Goal: Task Accomplishment & Management: Use online tool/utility

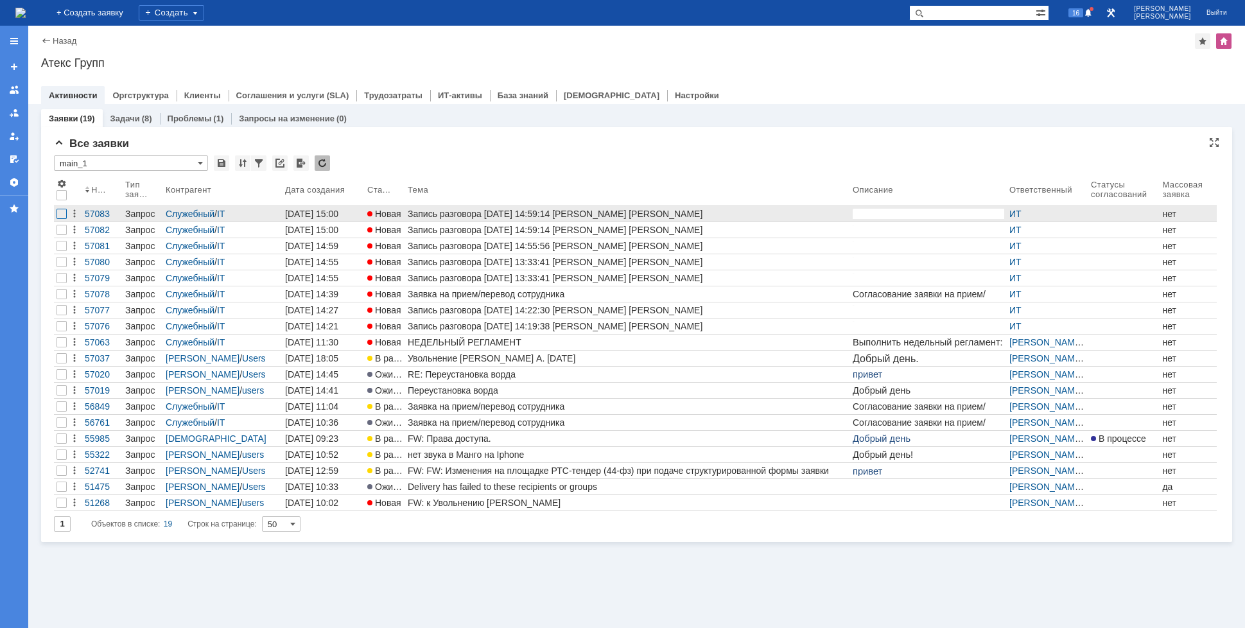
click at [59, 214] on div at bounding box center [61, 214] width 10 height 10
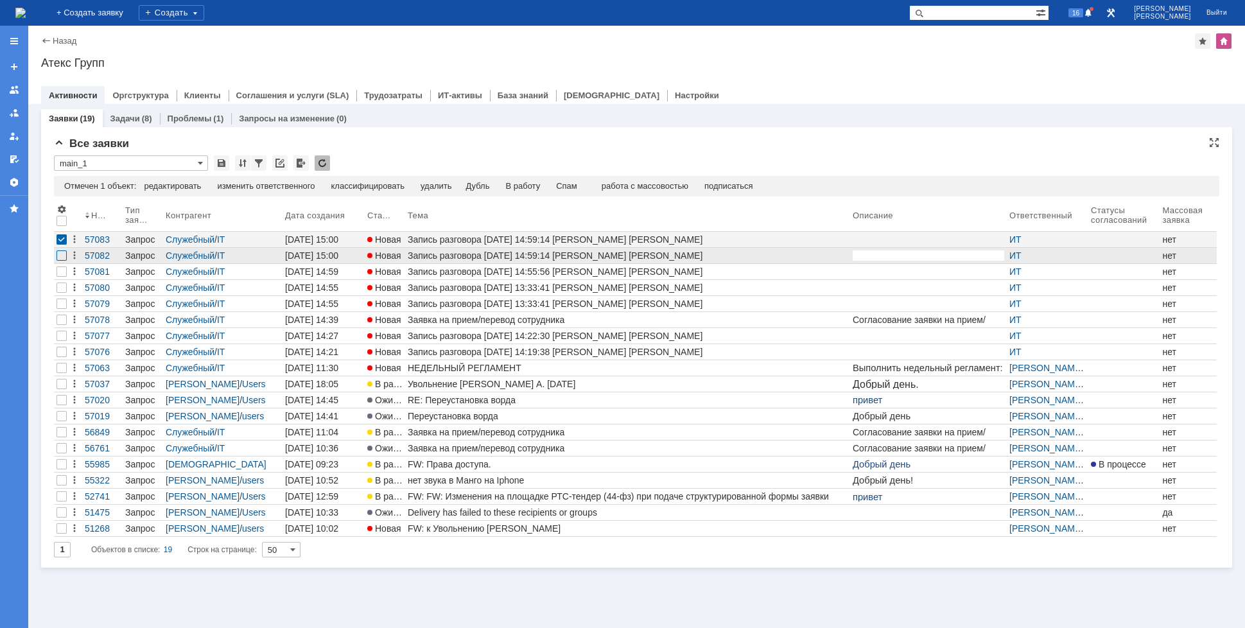
click at [62, 260] on div at bounding box center [61, 255] width 10 height 10
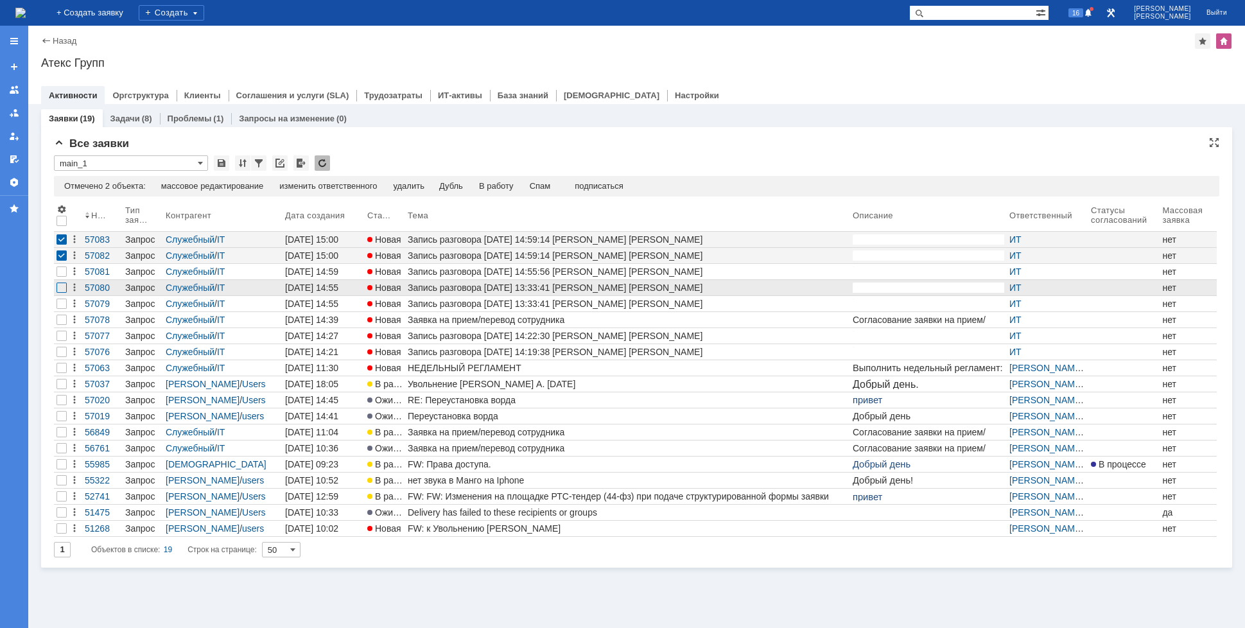
click at [59, 291] on div at bounding box center [61, 287] width 10 height 10
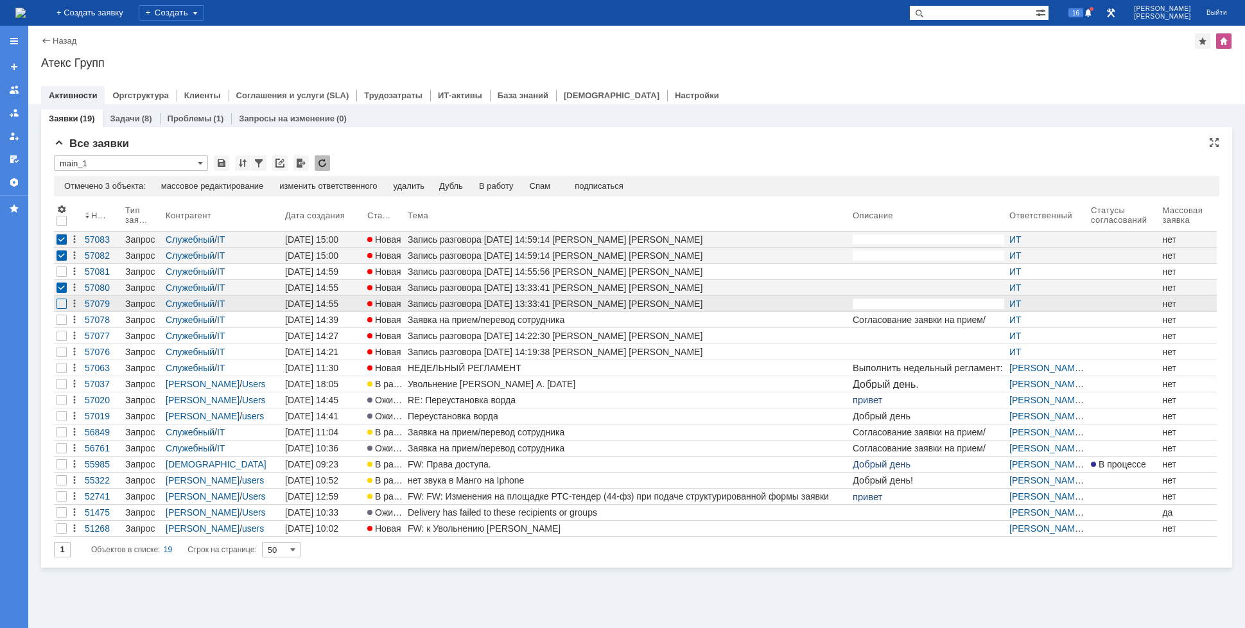
click at [59, 277] on div at bounding box center [61, 271] width 10 height 10
click at [535, 186] on td "Спам" at bounding box center [540, 187] width 37 height 12
click at [541, 186] on div "Спам" at bounding box center [540, 186] width 21 height 10
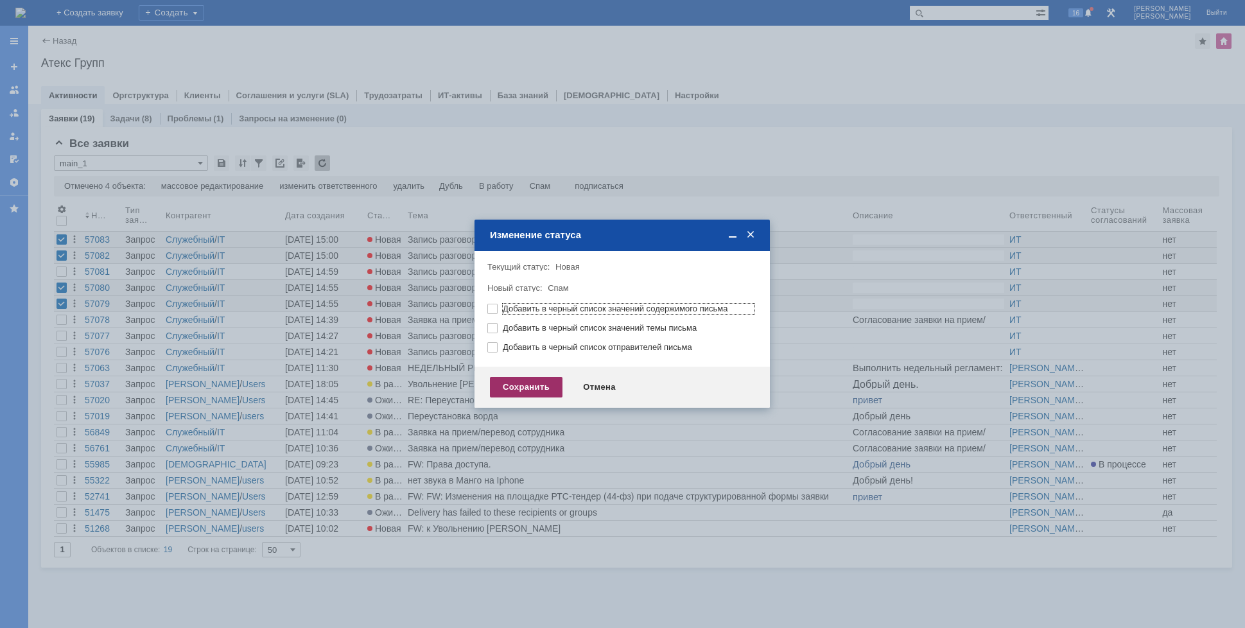
click at [498, 388] on div "Сохранить" at bounding box center [526, 387] width 73 height 21
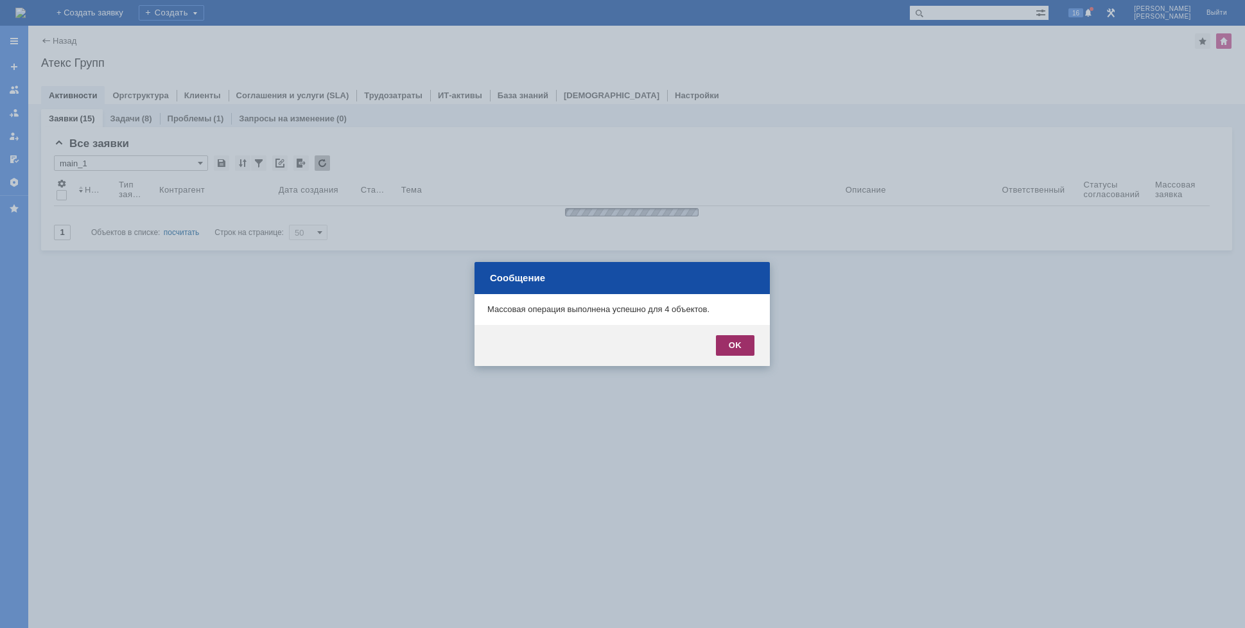
click at [733, 347] on div "OK" at bounding box center [735, 345] width 39 height 21
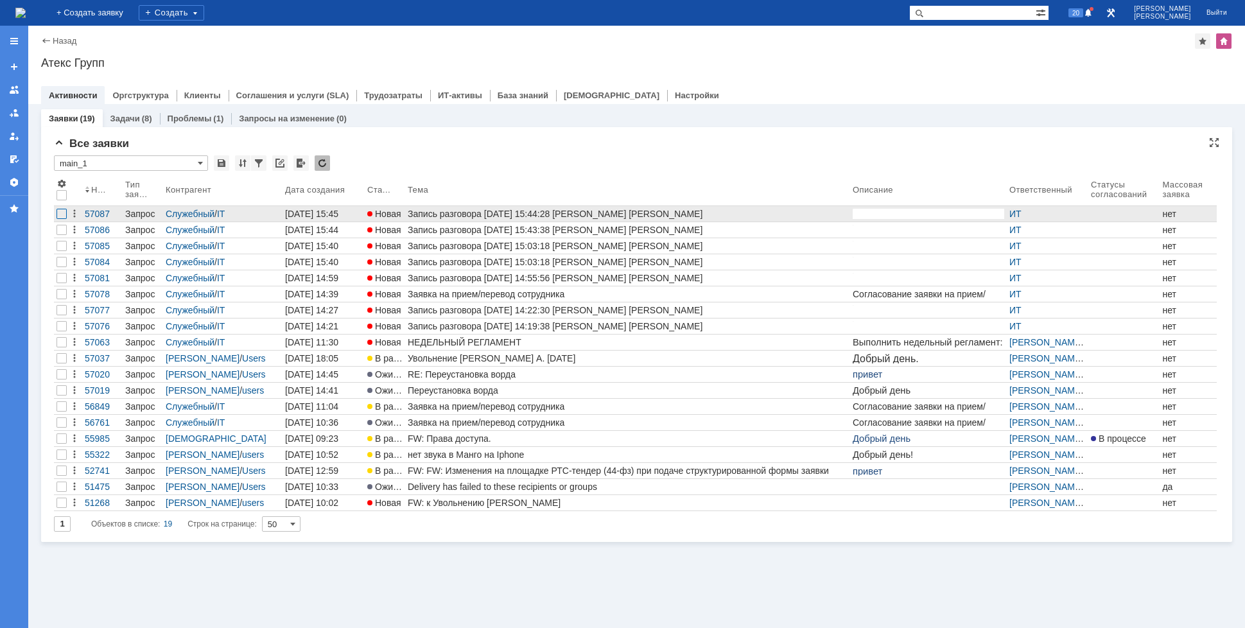
click at [64, 215] on div at bounding box center [61, 214] width 10 height 10
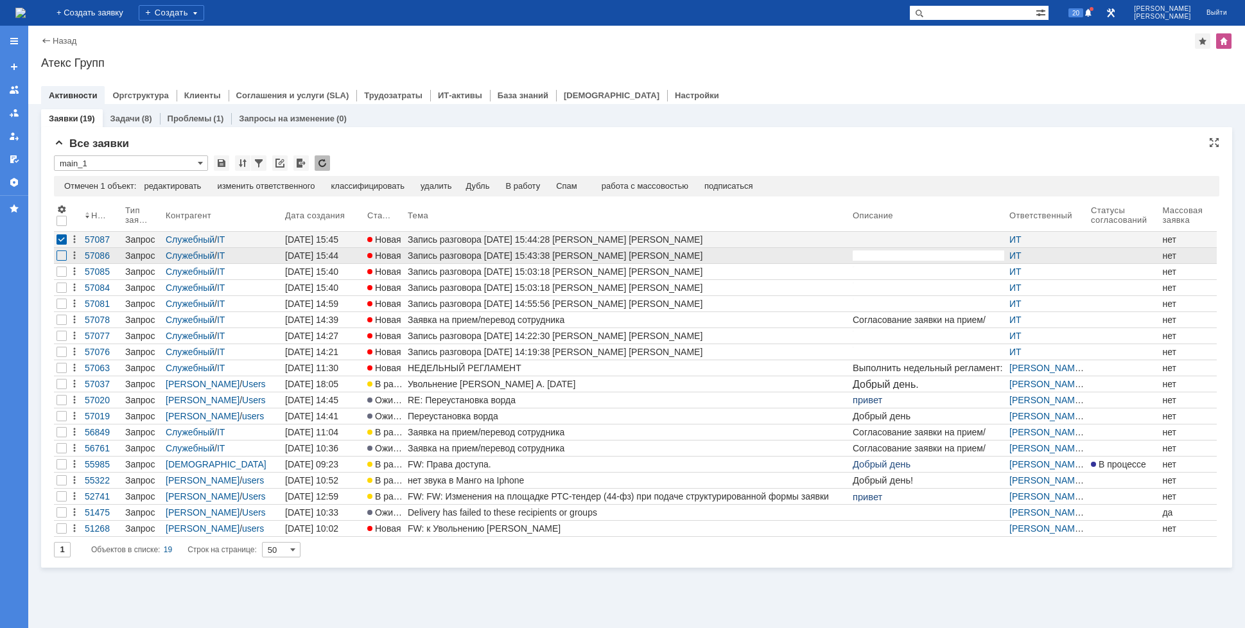
click at [63, 254] on div at bounding box center [61, 255] width 10 height 10
click at [60, 257] on div at bounding box center [61, 255] width 10 height 10
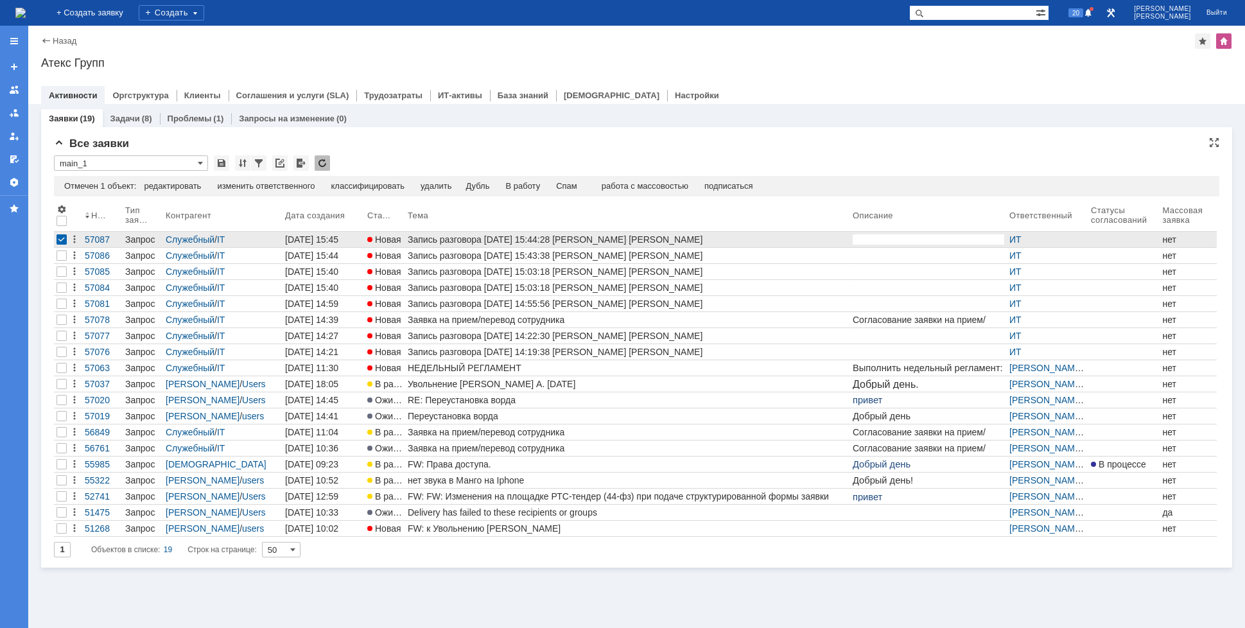
click at [62, 243] on div at bounding box center [61, 239] width 10 height 10
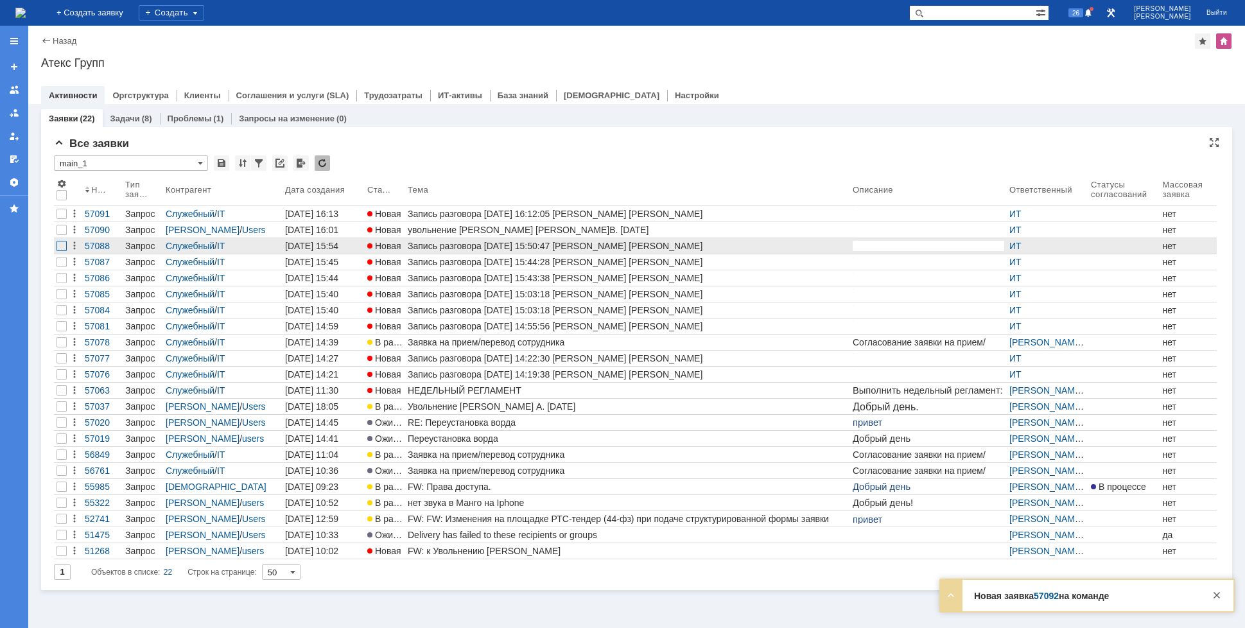
click at [63, 219] on div at bounding box center [61, 214] width 10 height 10
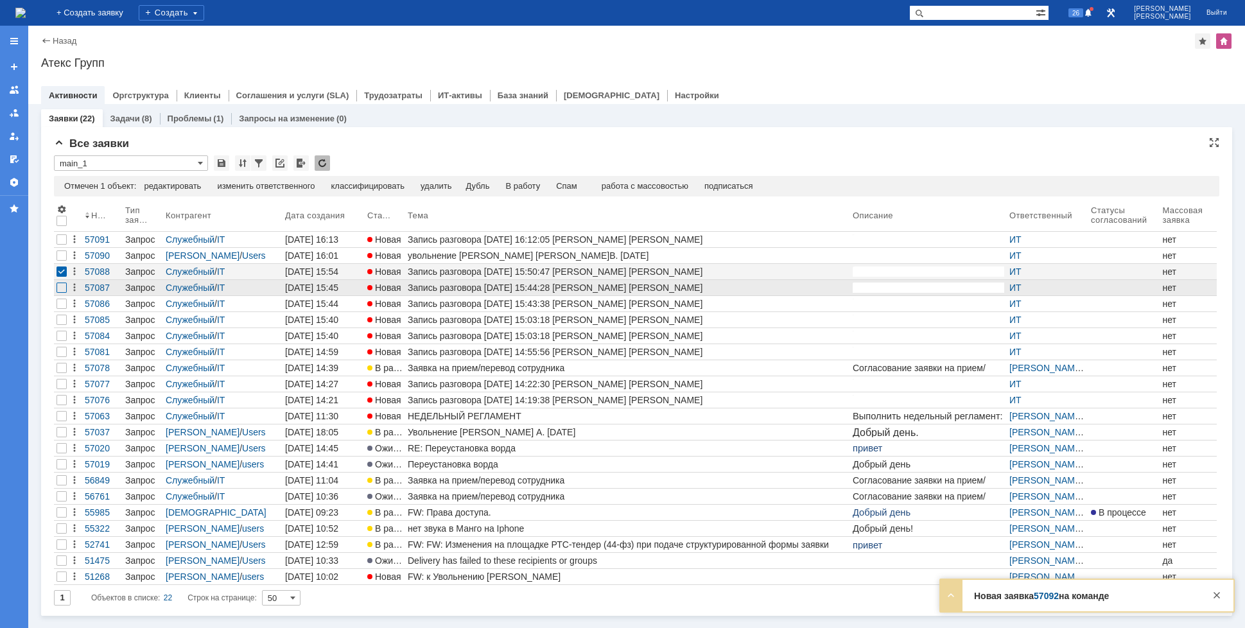
click at [62, 261] on div at bounding box center [61, 255] width 10 height 10
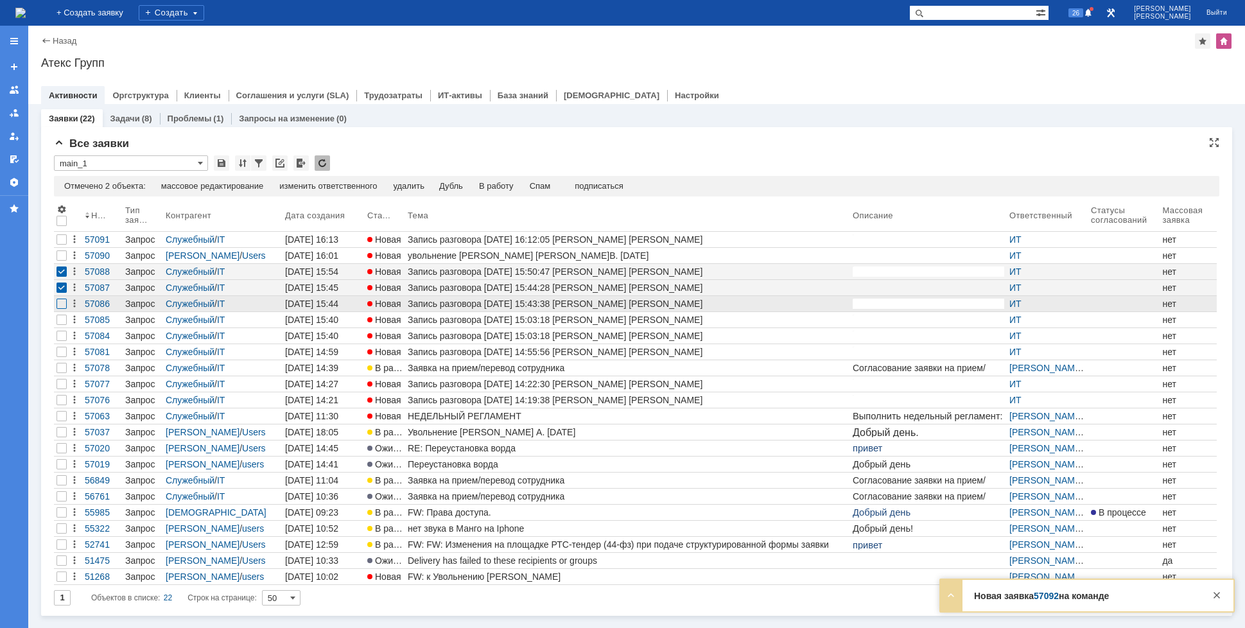
click at [65, 245] on div at bounding box center [61, 239] width 10 height 10
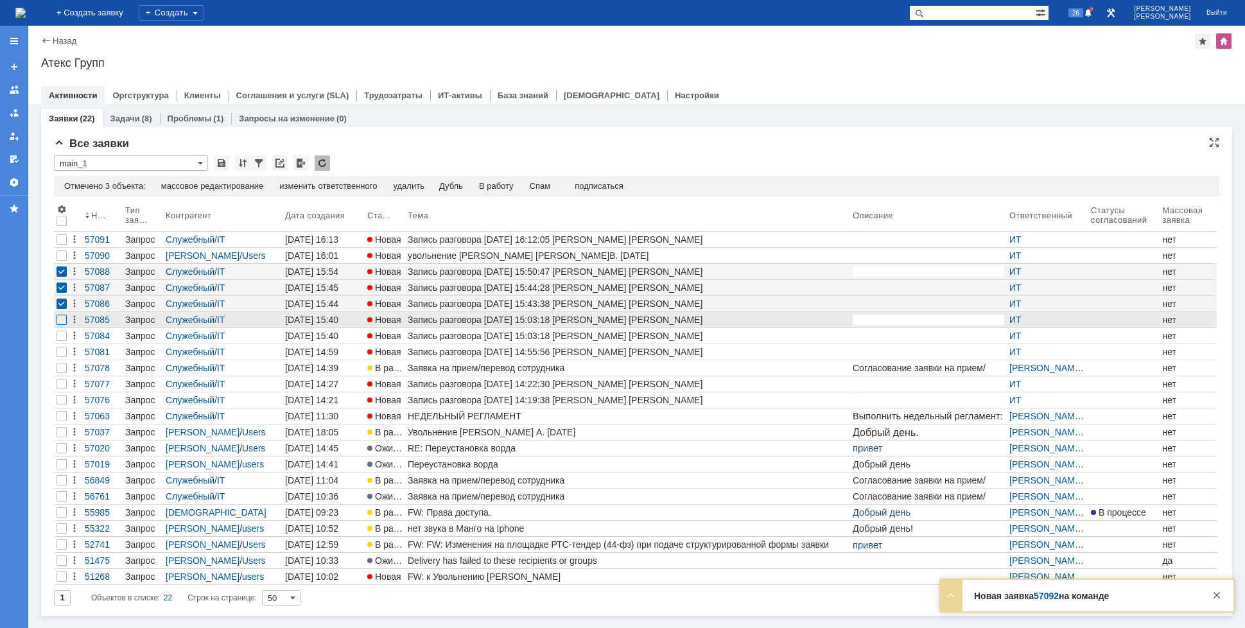
click at [62, 261] on div at bounding box center [61, 255] width 10 height 10
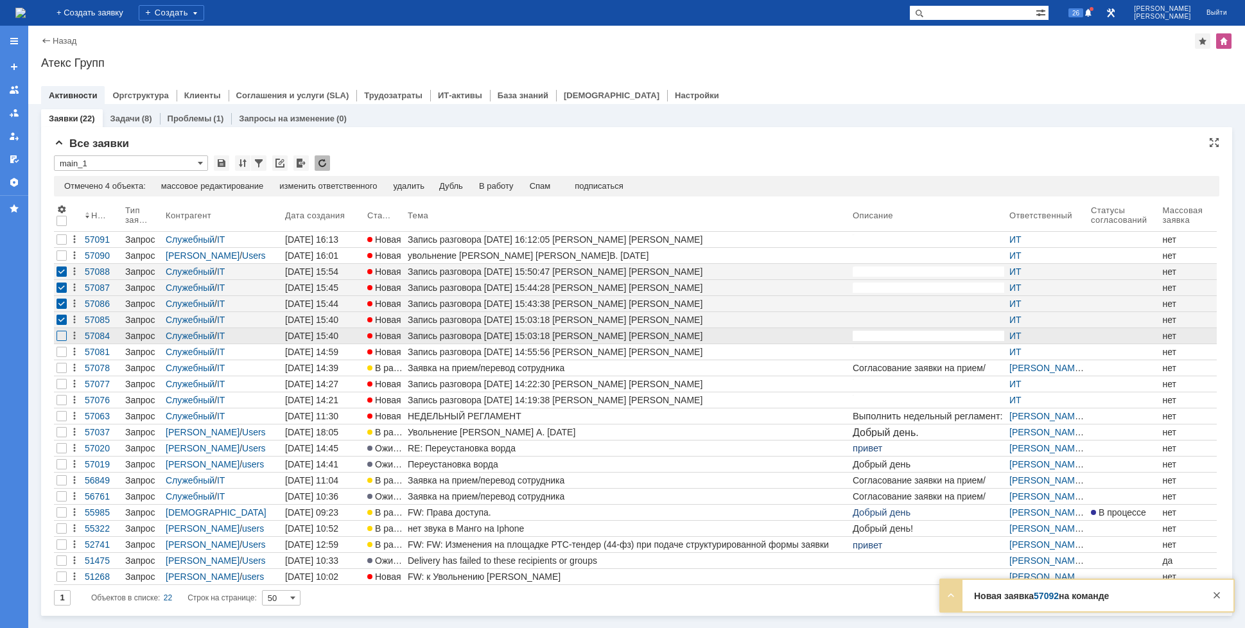
click at [61, 245] on div at bounding box center [61, 239] width 10 height 10
click at [547, 184] on div "Спам" at bounding box center [544, 186] width 21 height 10
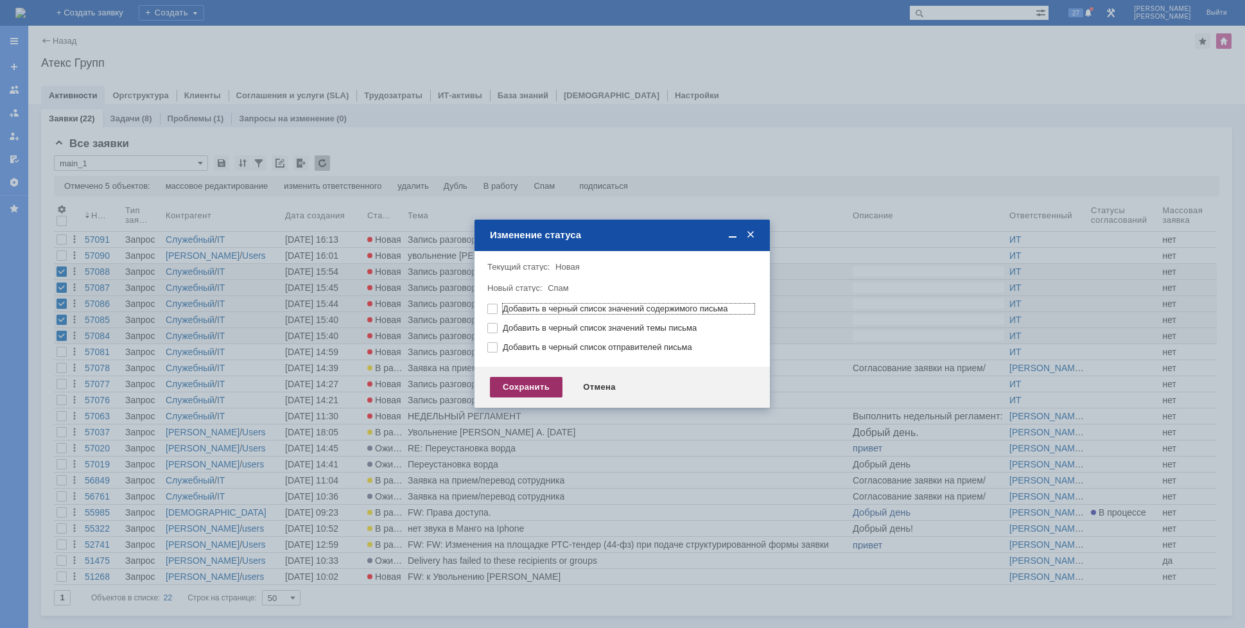
click at [511, 385] on div "Сохранить" at bounding box center [526, 387] width 73 height 21
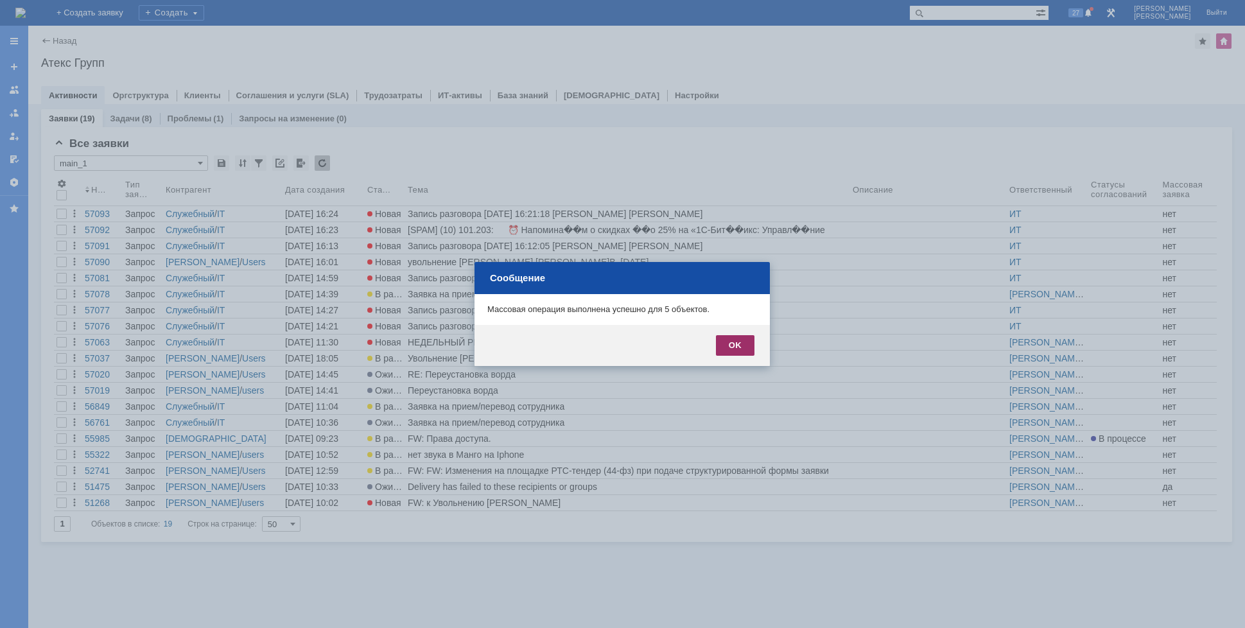
click at [726, 347] on div "OK" at bounding box center [735, 345] width 39 height 21
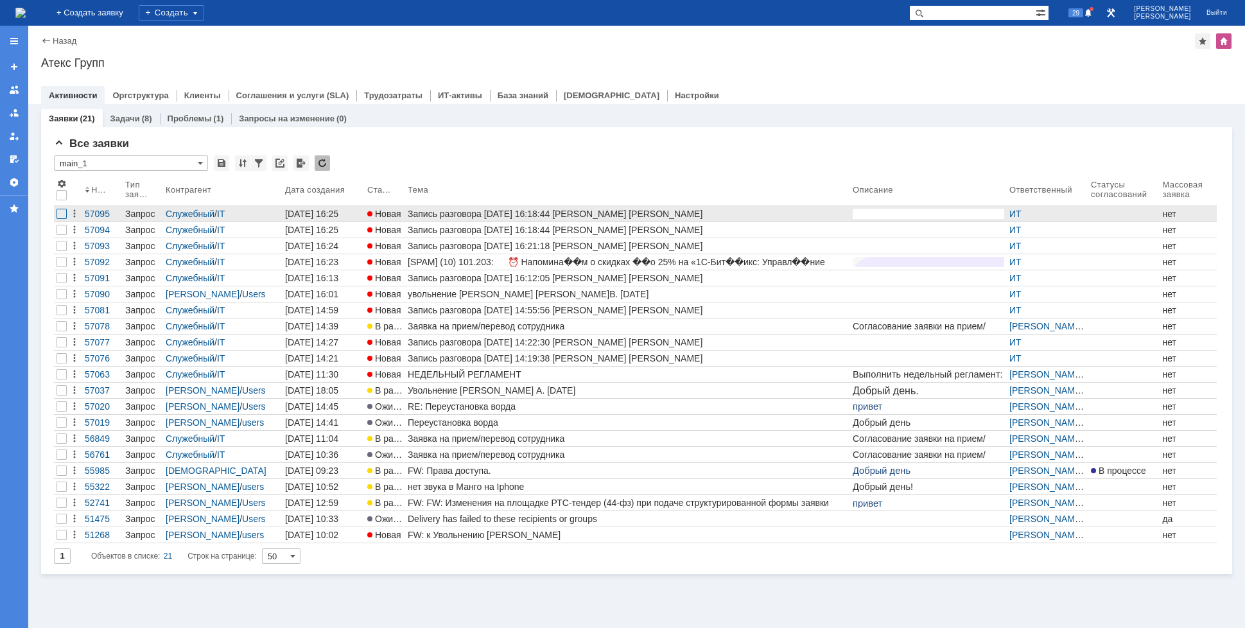
click at [58, 215] on div at bounding box center [61, 214] width 10 height 10
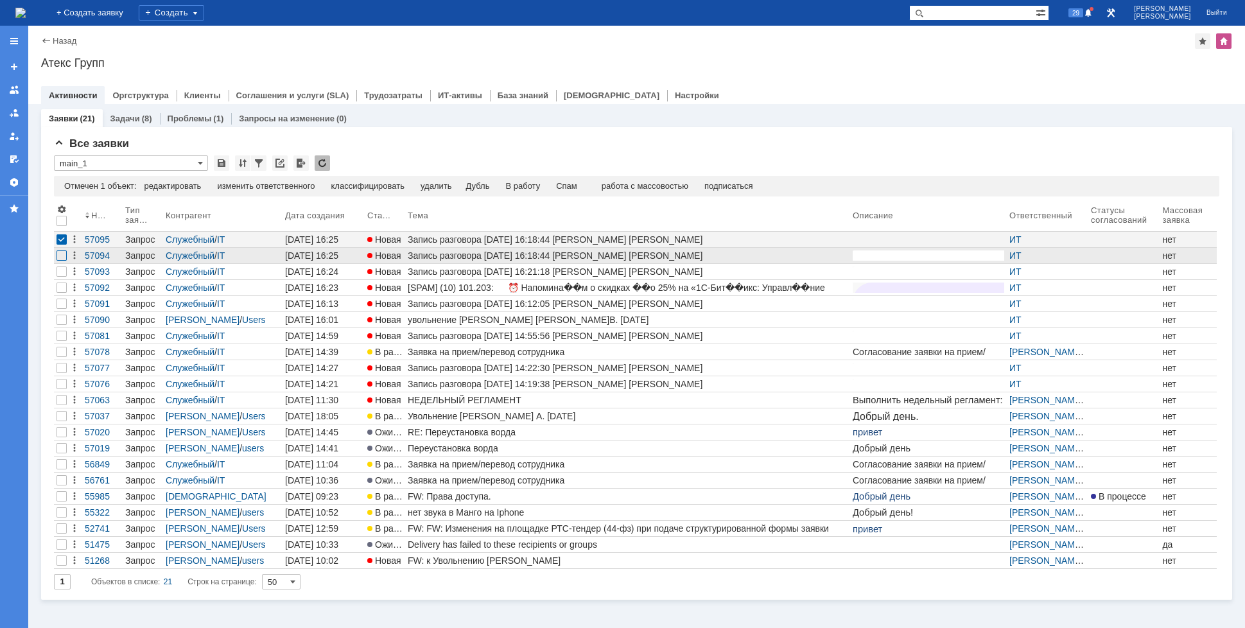
click at [64, 252] on div at bounding box center [61, 255] width 10 height 10
click at [551, 188] on div "Спам" at bounding box center [540, 186] width 21 height 10
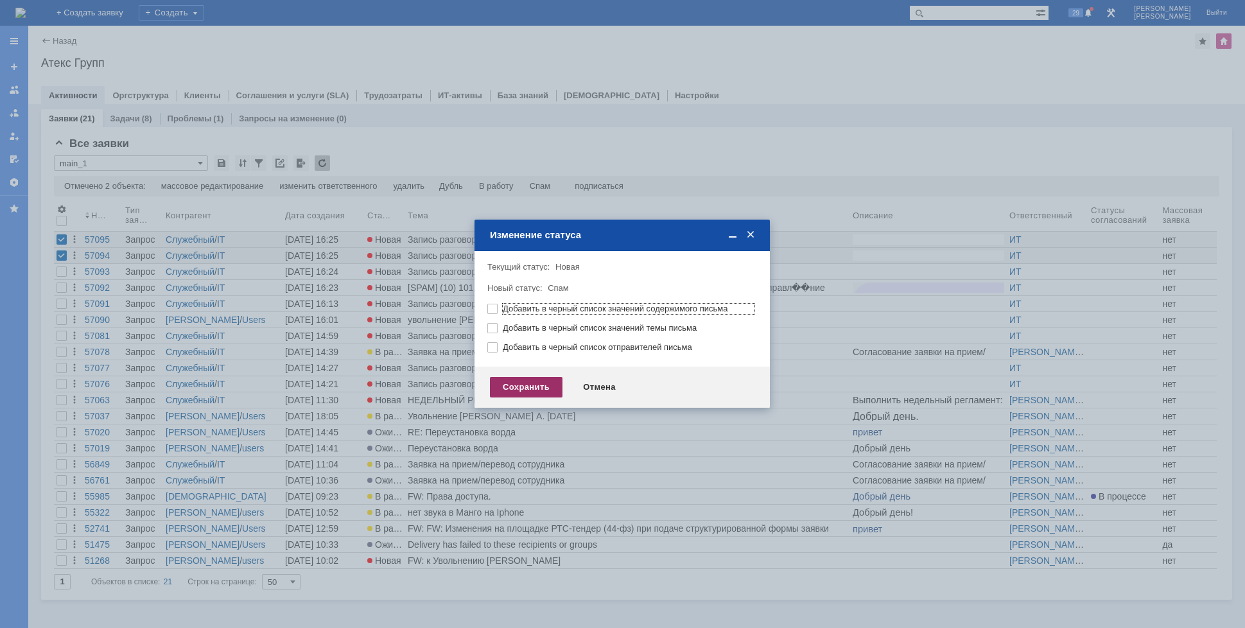
click at [556, 382] on div "Сохранить" at bounding box center [526, 387] width 73 height 21
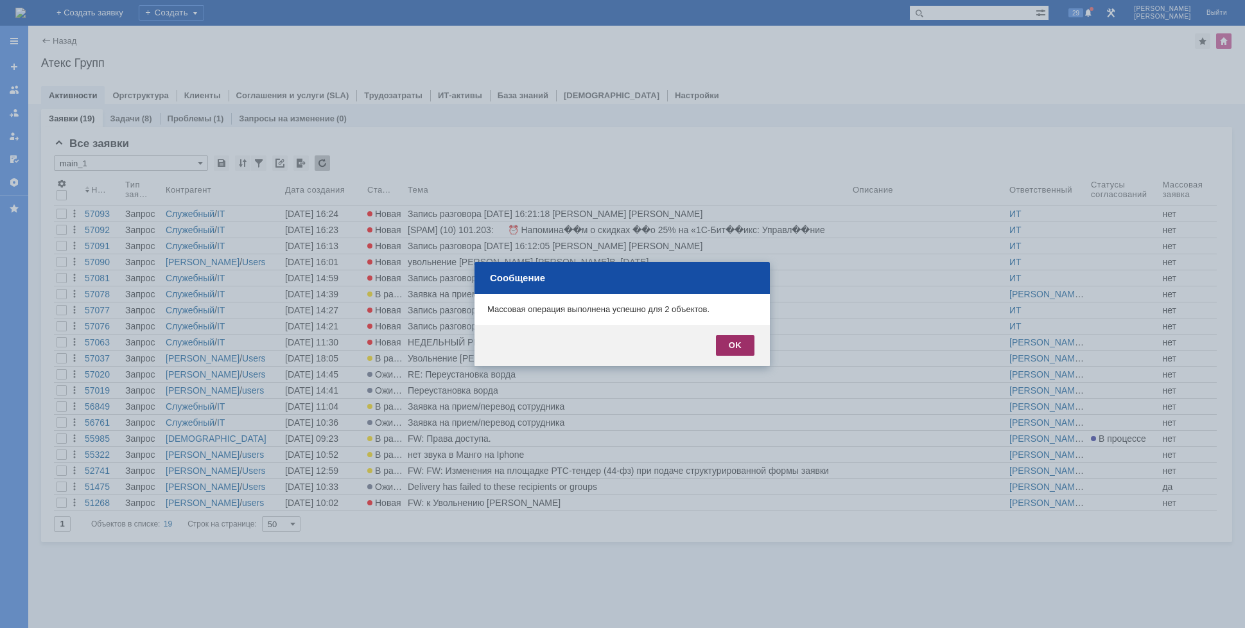
click at [751, 347] on div "OK" at bounding box center [735, 345] width 39 height 21
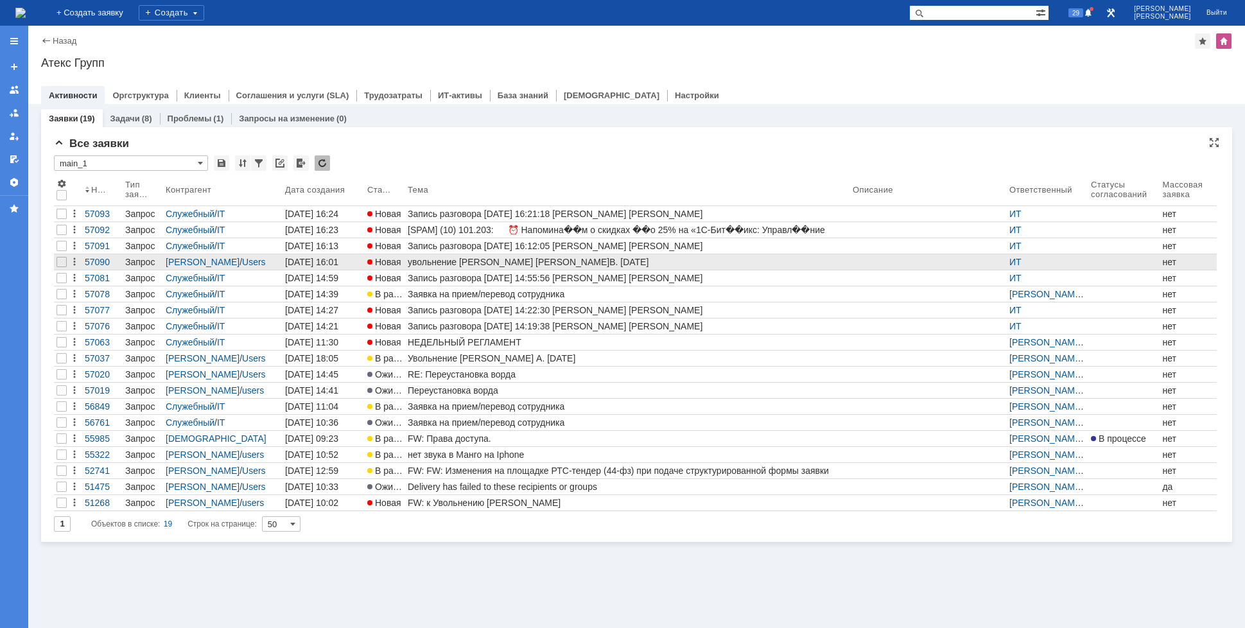
click at [543, 257] on div "увольнение [PERSON_NAME] [PERSON_NAME]В. [DATE]" at bounding box center [628, 262] width 440 height 10
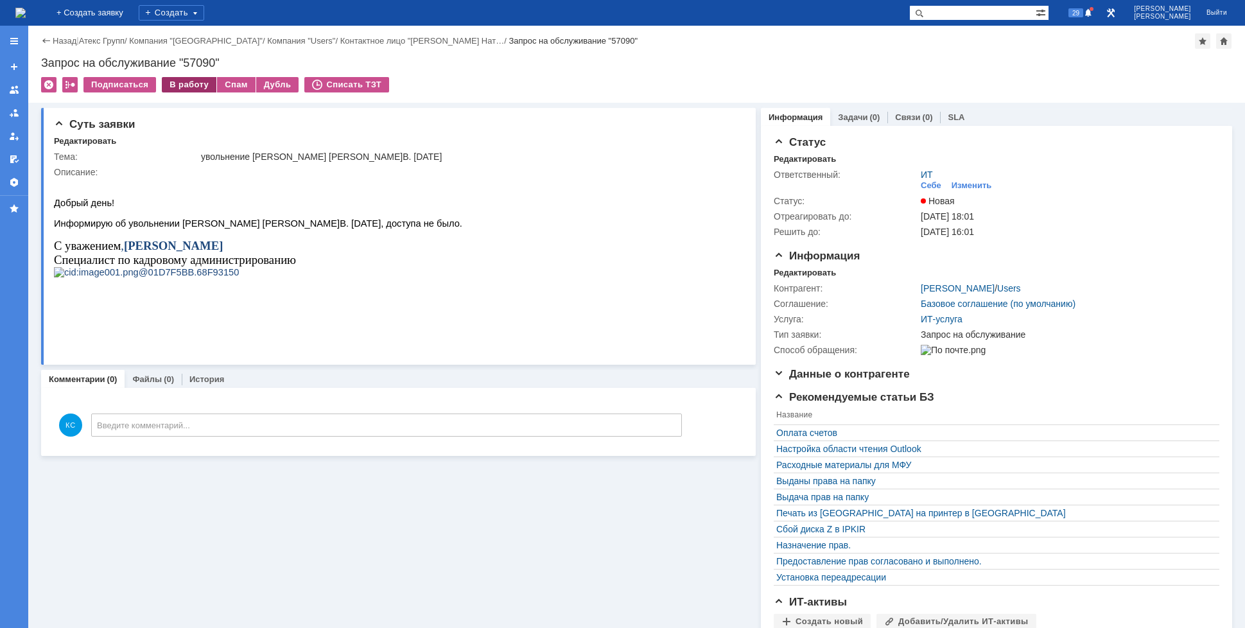
click at [200, 85] on div "В работу" at bounding box center [189, 84] width 55 height 15
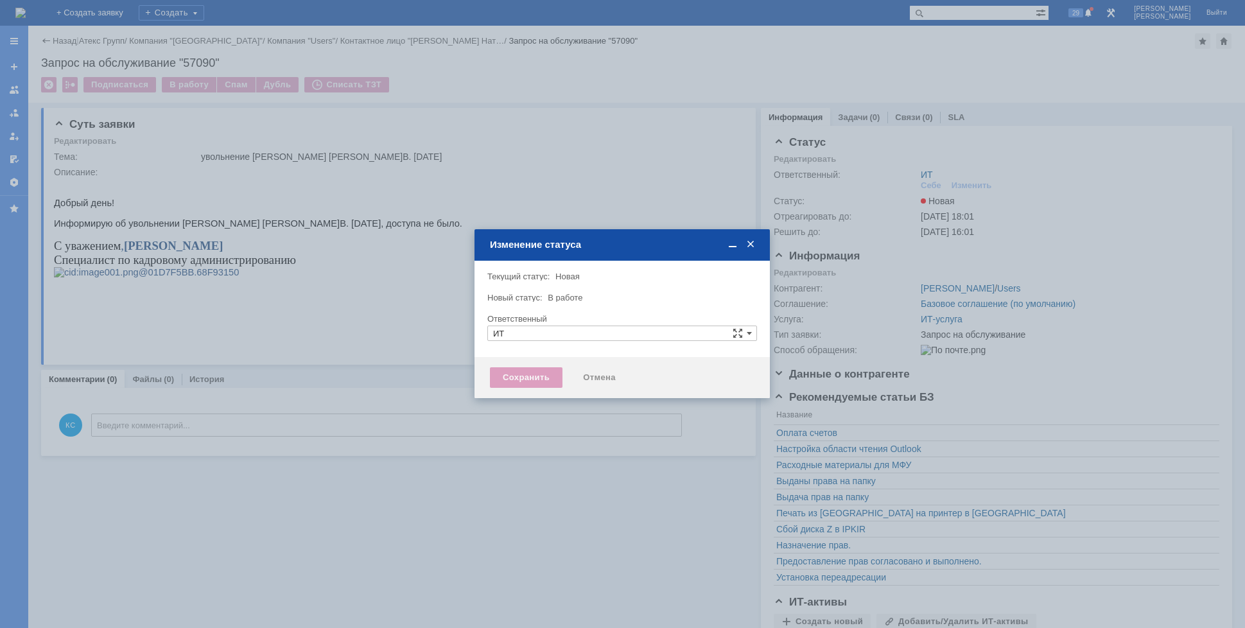
type input "[PERSON_NAME]"
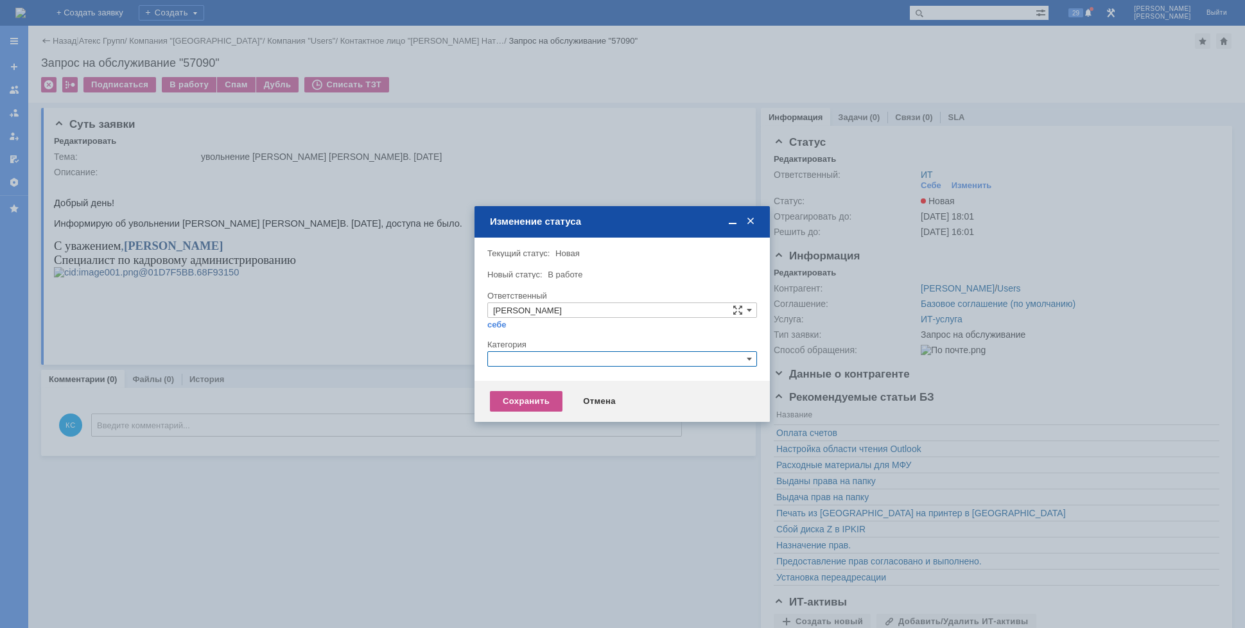
click at [548, 362] on input "text" at bounding box center [622, 358] width 270 height 15
drag, startPoint x: 522, startPoint y: 363, endPoint x: 467, endPoint y: 354, distance: 55.2
click at [467, 354] on body "Идет загрузка, пожалуйста, подождите. На домашнюю + Создать заявку Создать 29 […" at bounding box center [622, 314] width 1245 height 628
click at [521, 422] on span "Прочее" at bounding box center [622, 419] width 258 height 10
click at [517, 404] on div "Сохранить" at bounding box center [526, 401] width 73 height 21
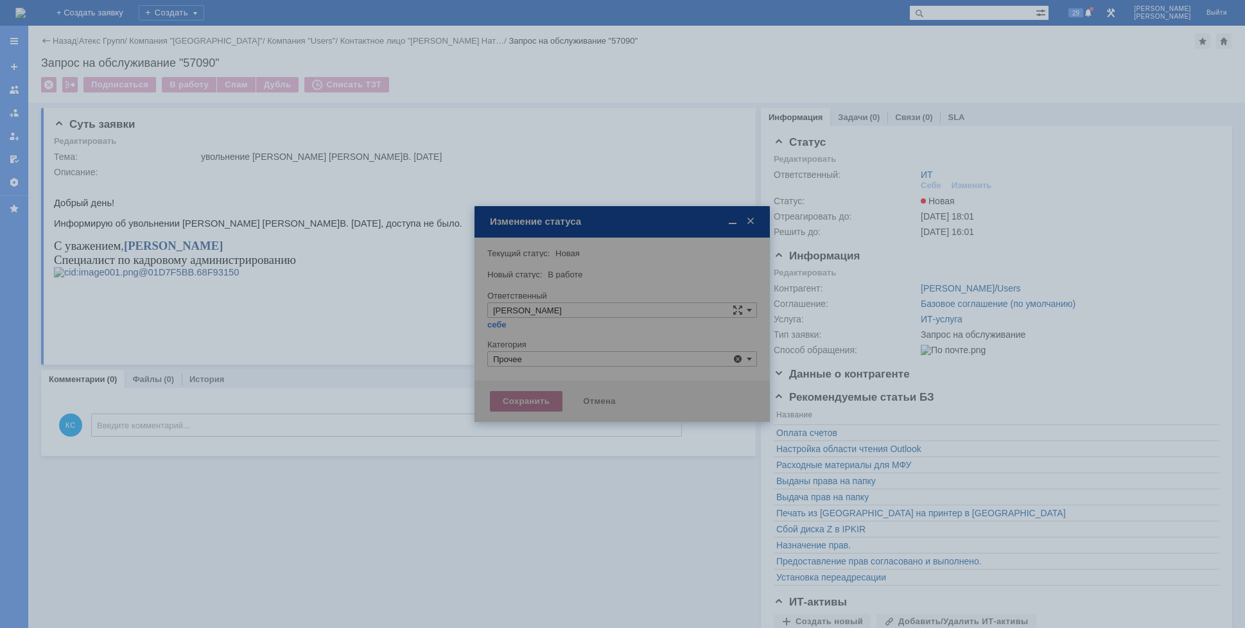
type input "Прочее"
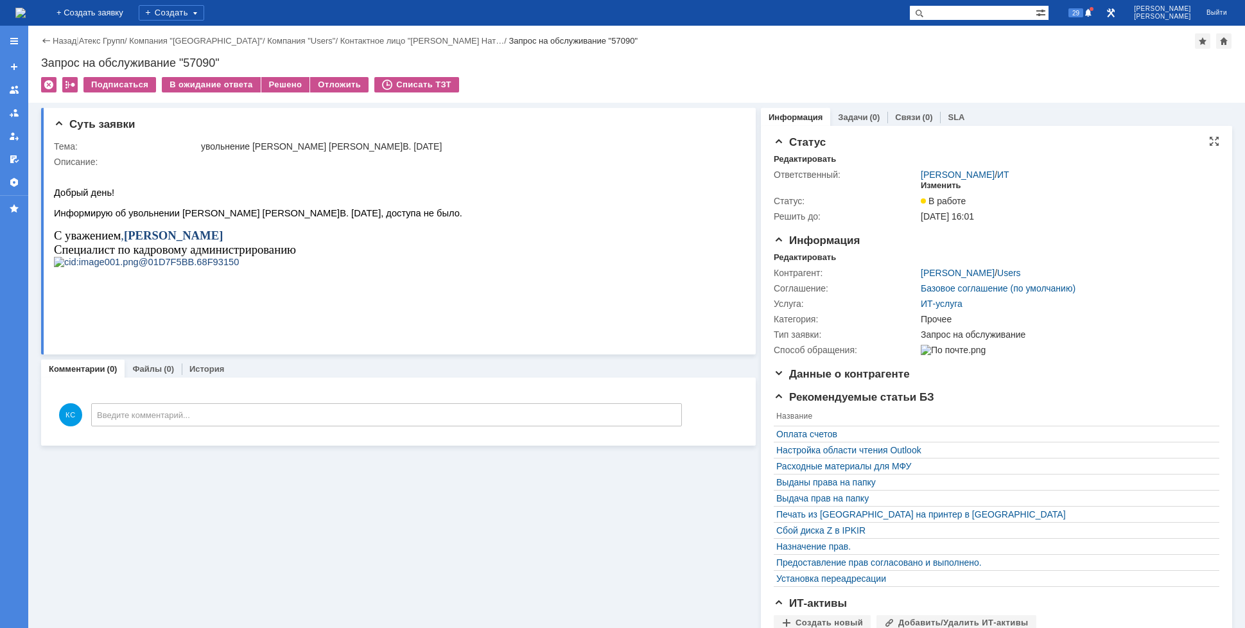
click at [944, 181] on div "Изменить" at bounding box center [941, 185] width 40 height 10
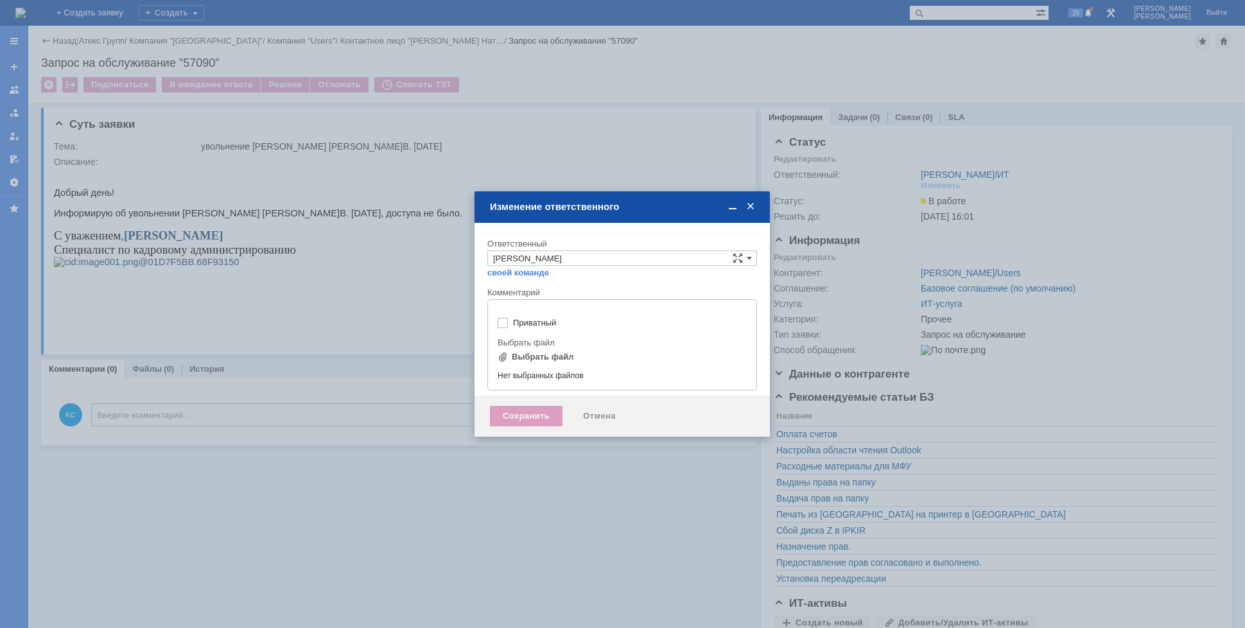
type input "[не указано]"
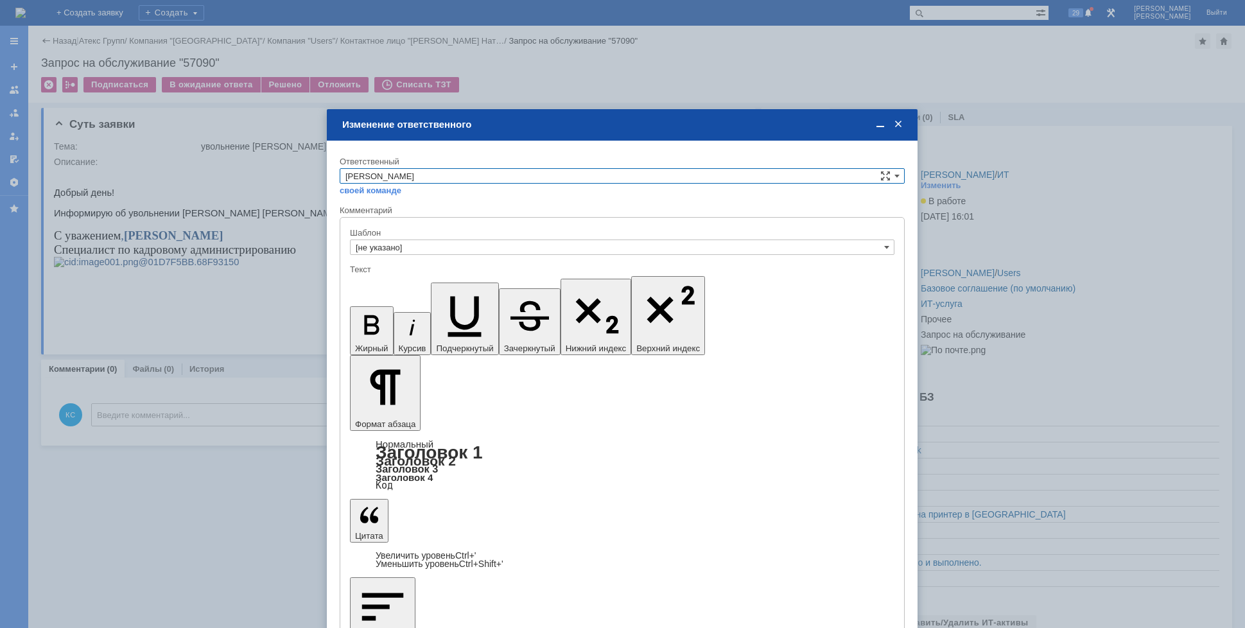
click at [450, 180] on input "[PERSON_NAME]" at bounding box center [622, 175] width 565 height 15
click at [374, 276] on div "АСУ" at bounding box center [622, 282] width 564 height 14
type input "АСУ"
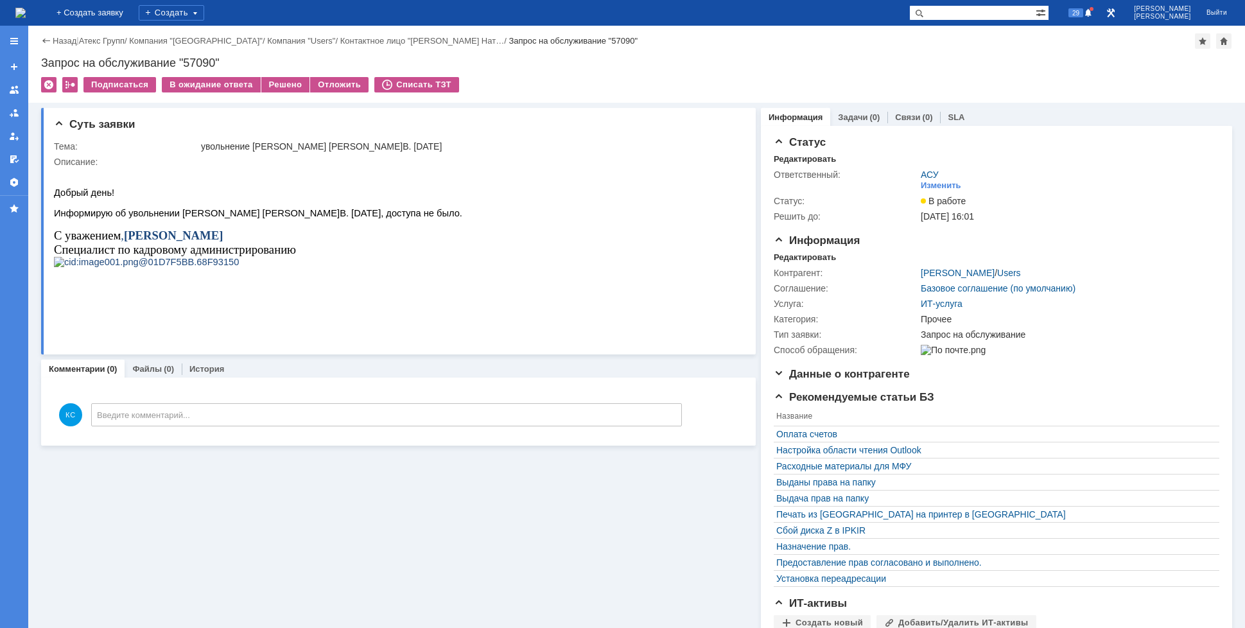
click at [26, 11] on img at bounding box center [20, 13] width 10 height 10
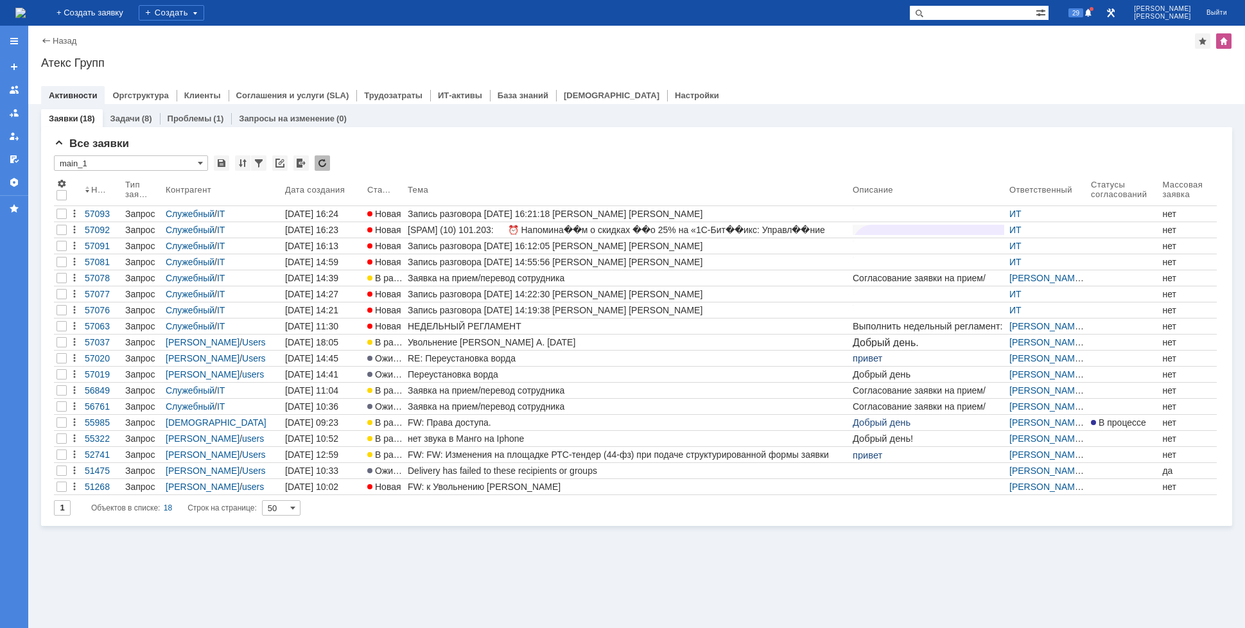
click at [26, 15] on img at bounding box center [20, 13] width 10 height 10
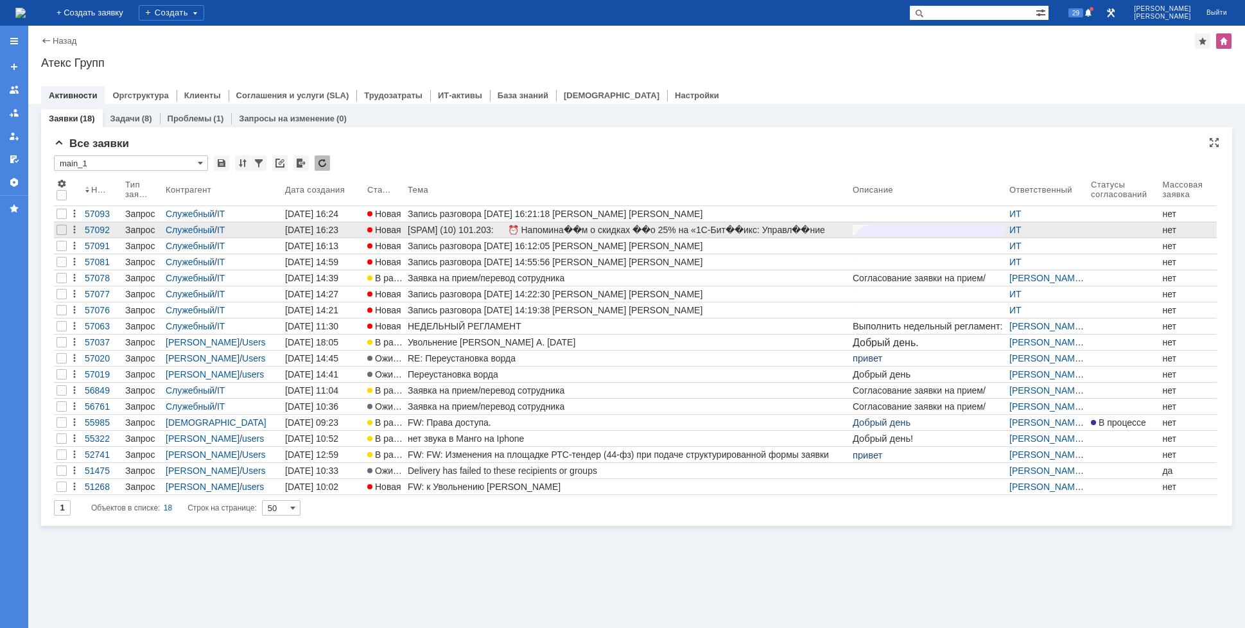
click at [485, 235] on link "[SPAM] (10) 101.203: ⏰ Напомина��м о скидках ��о 25% на «1С-Бит��икс: Управл��н…" at bounding box center [627, 229] width 445 height 15
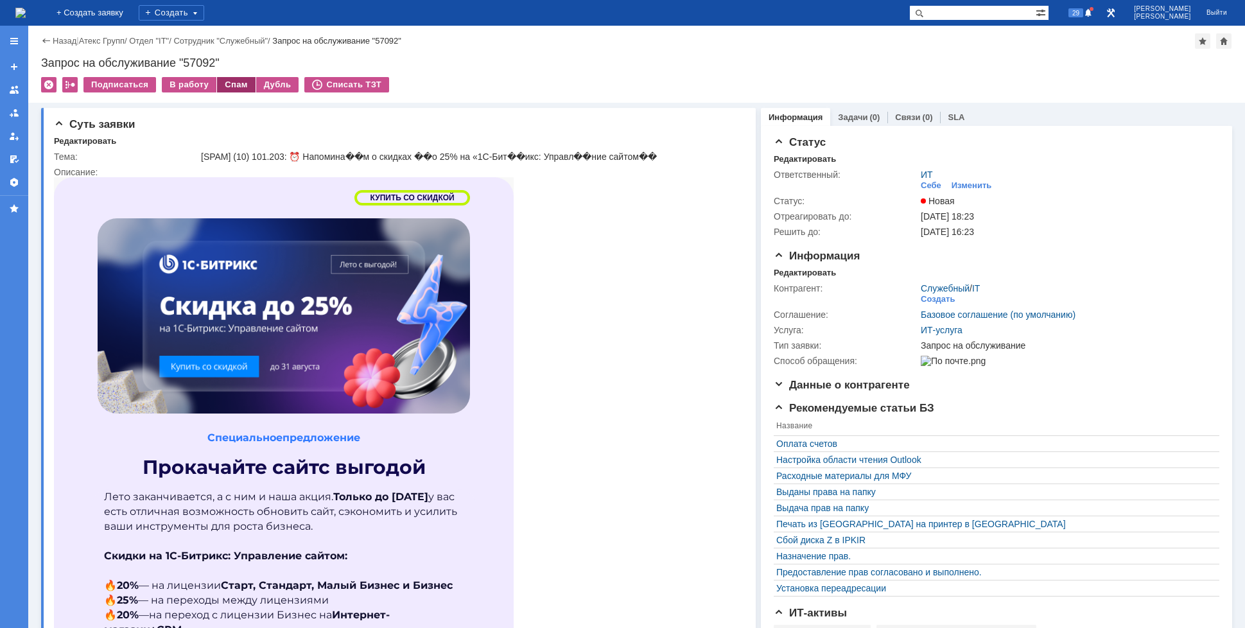
click at [225, 82] on div "Спам" at bounding box center [236, 84] width 39 height 15
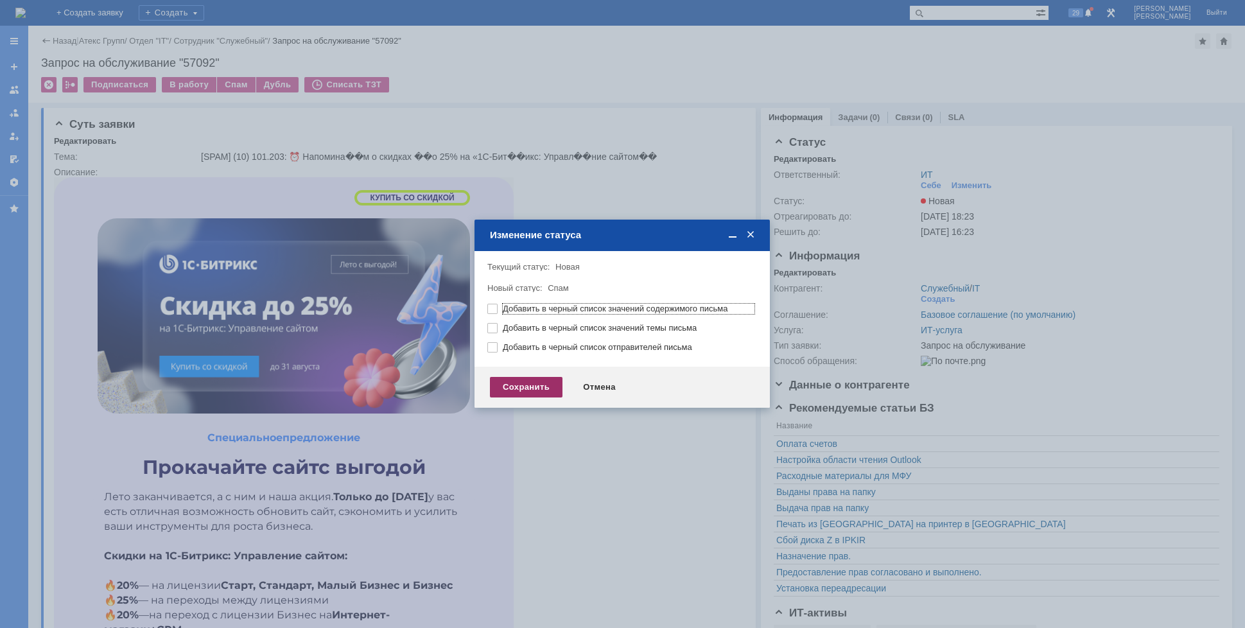
click at [524, 393] on div "Сохранить" at bounding box center [526, 387] width 73 height 21
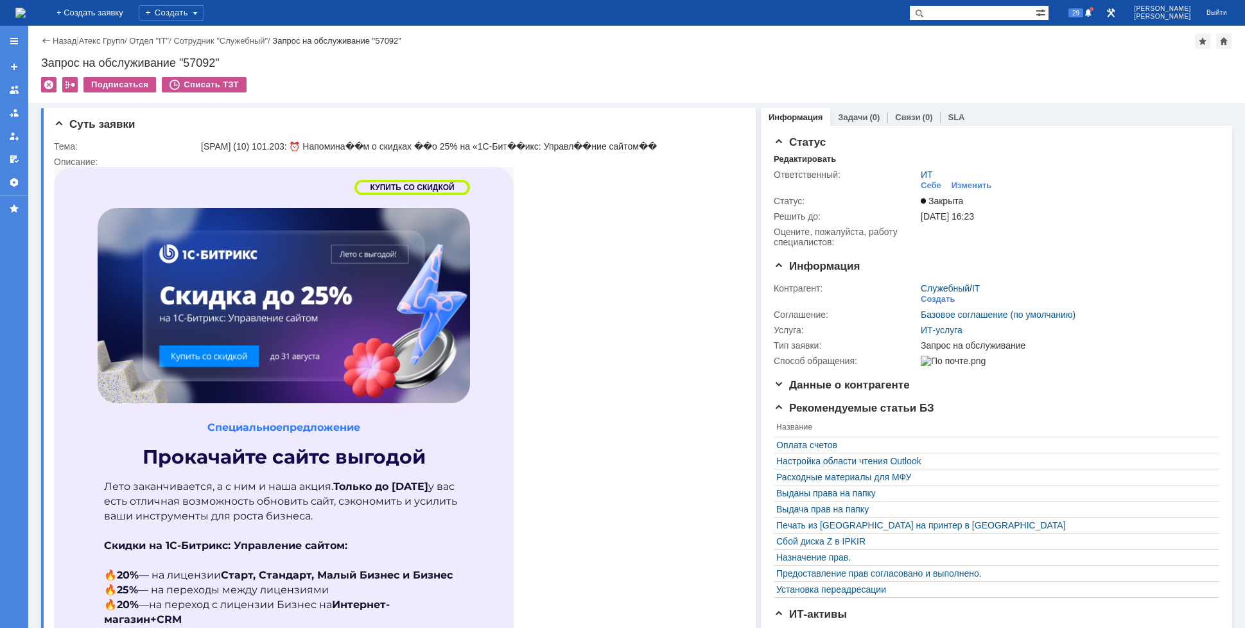
click at [26, 15] on img at bounding box center [20, 13] width 10 height 10
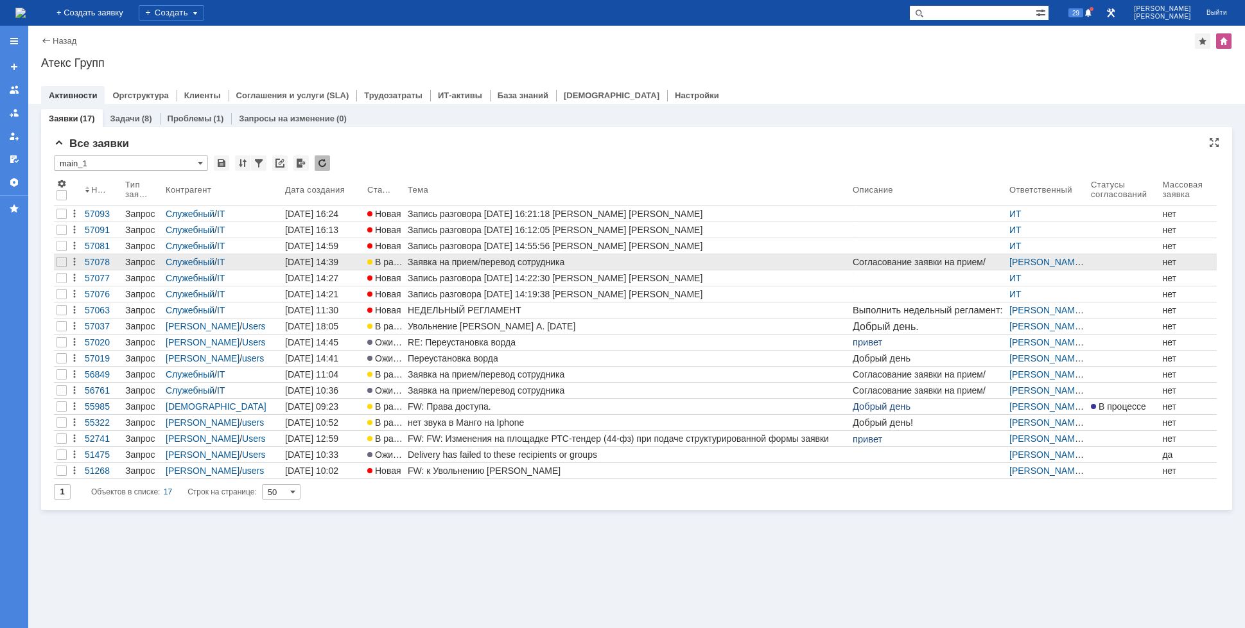
click at [474, 262] on div "Заявка на прием/перевод сотрудника" at bounding box center [628, 262] width 440 height 10
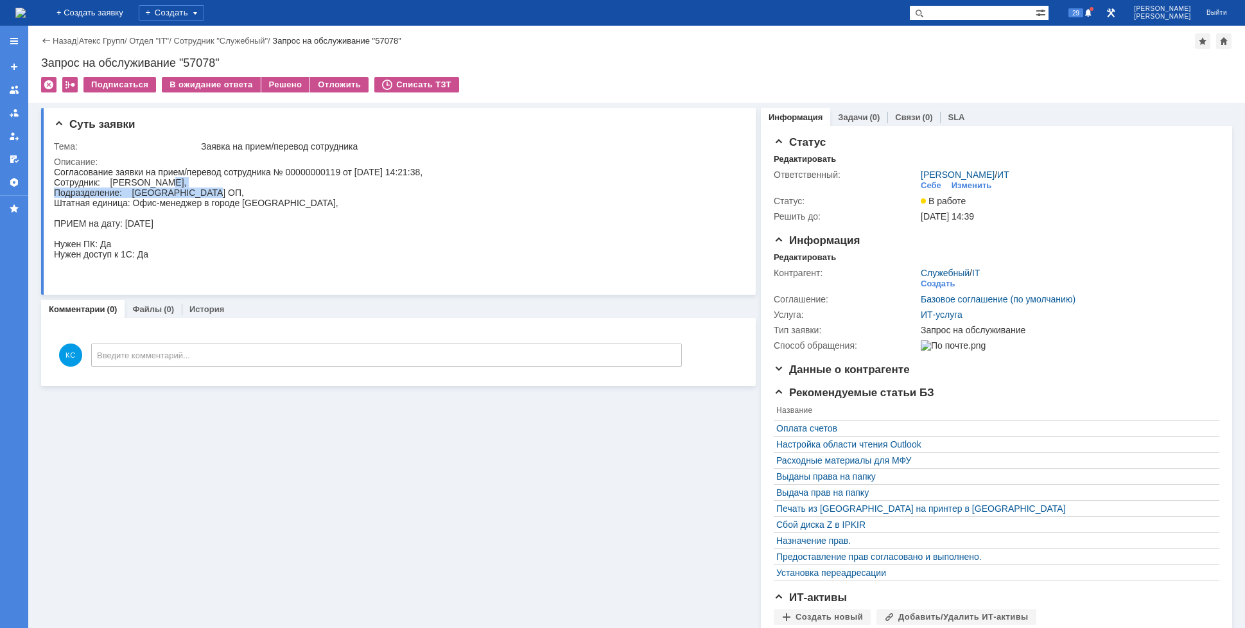
drag, startPoint x: 159, startPoint y: 181, endPoint x: 211, endPoint y: 194, distance: 53.6
click at [211, 191] on div "Согласование заявки на прием/перевод сотрудника № 00000000119 от [DATE] 14:21:3…" at bounding box center [238, 223] width 368 height 113
click at [26, 8] on img at bounding box center [20, 13] width 10 height 10
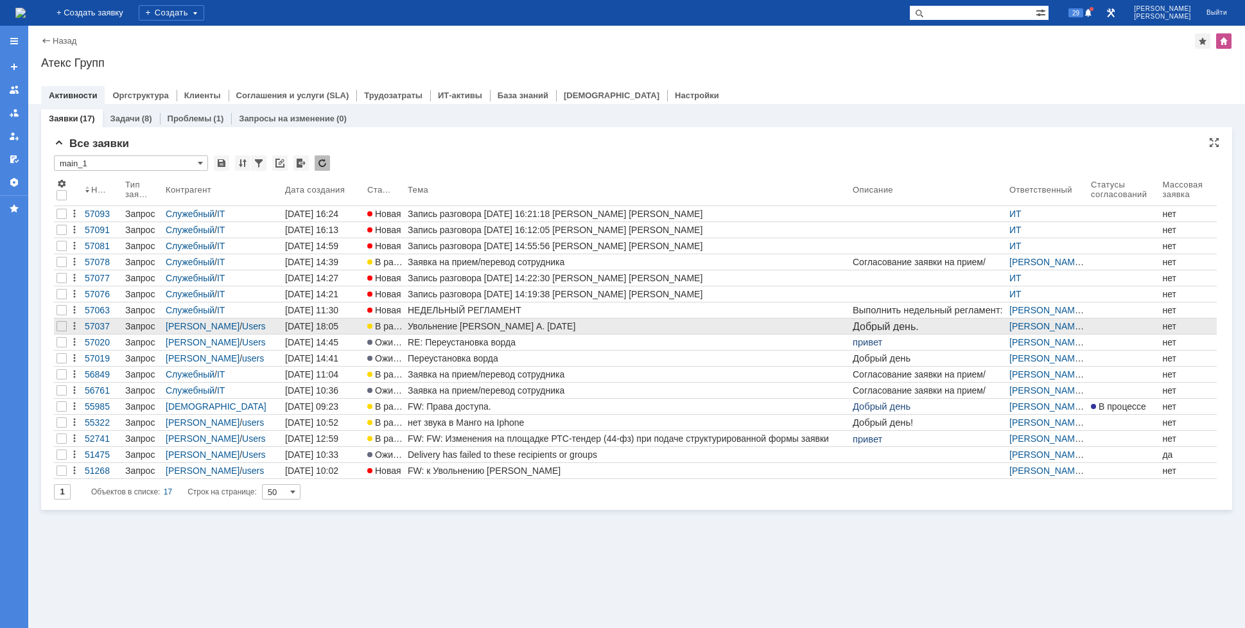
click at [445, 323] on div "Увольнение [PERSON_NAME] А. [DATE]" at bounding box center [628, 326] width 440 height 10
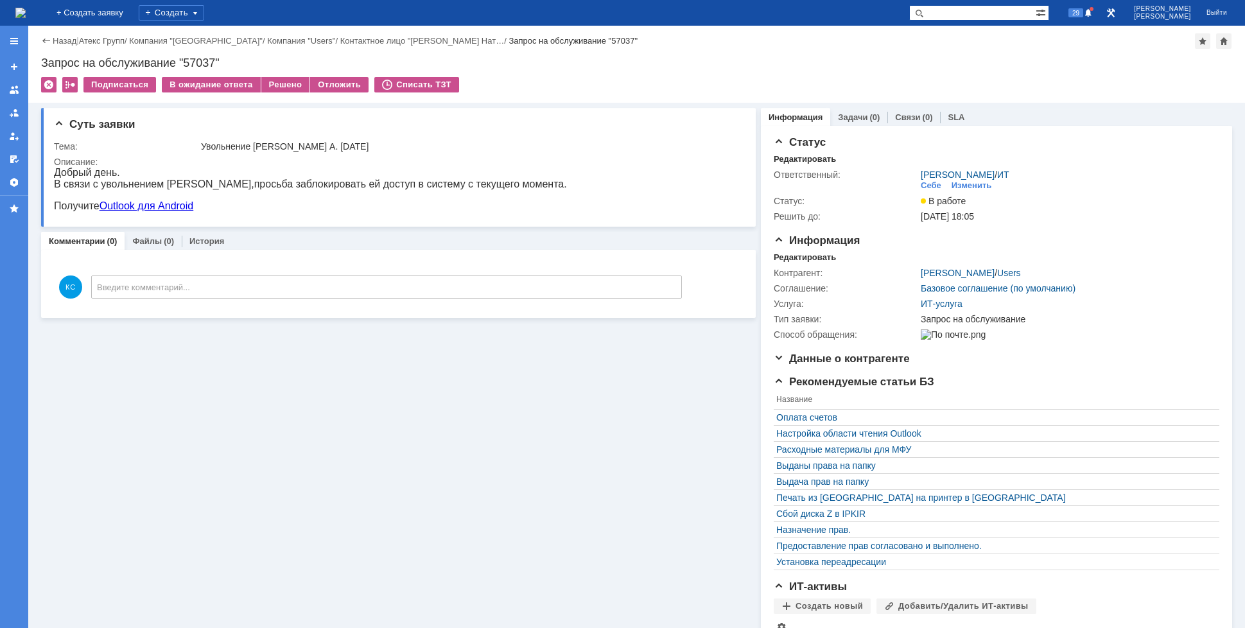
click at [26, 8] on img at bounding box center [20, 13] width 10 height 10
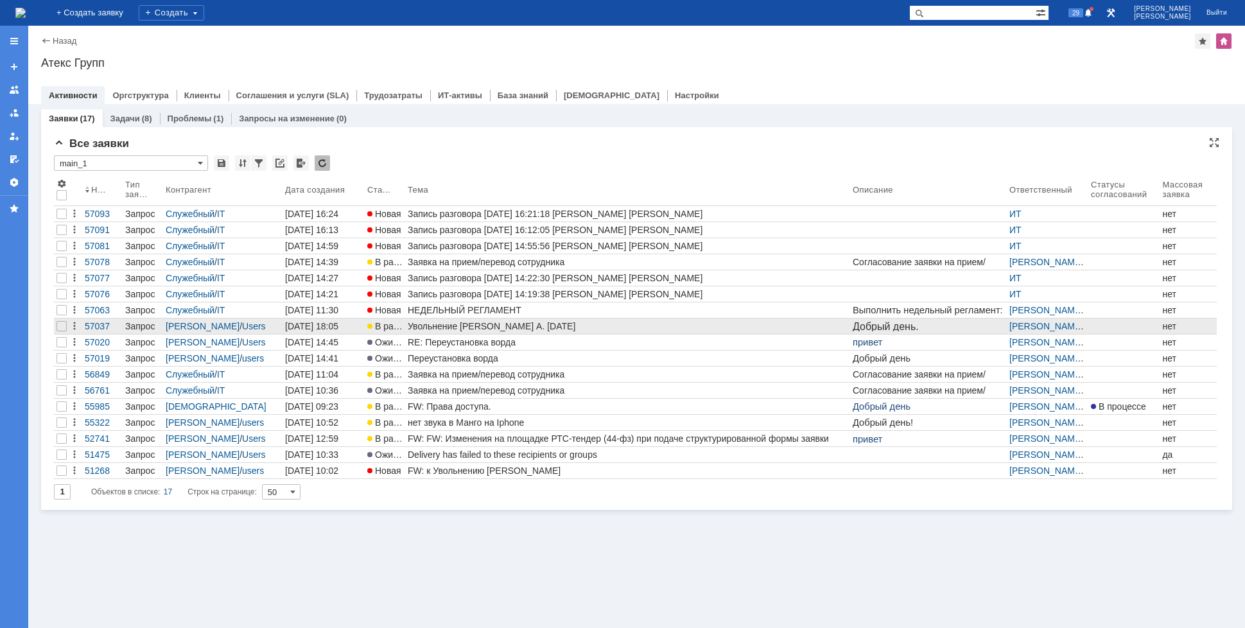
click at [582, 327] on div "Увольнение [PERSON_NAME] А. [DATE]" at bounding box center [628, 326] width 440 height 10
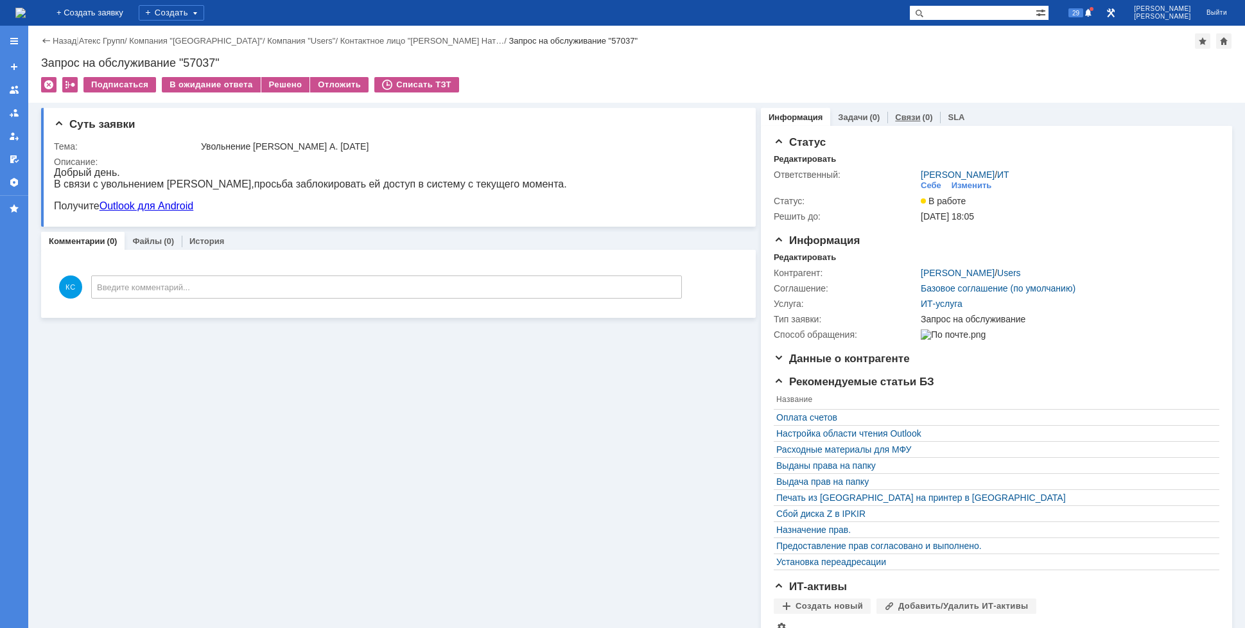
click at [896, 121] on link "Связи" at bounding box center [907, 117] width 25 height 10
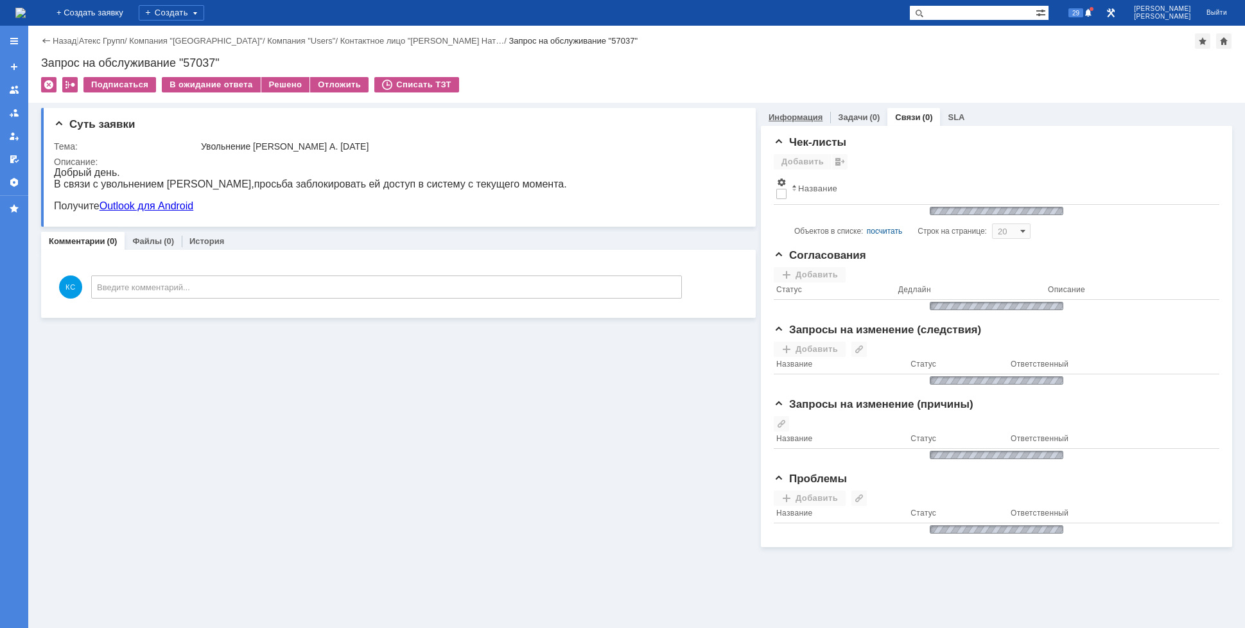
click at [792, 121] on link "Информация" at bounding box center [795, 117] width 54 height 10
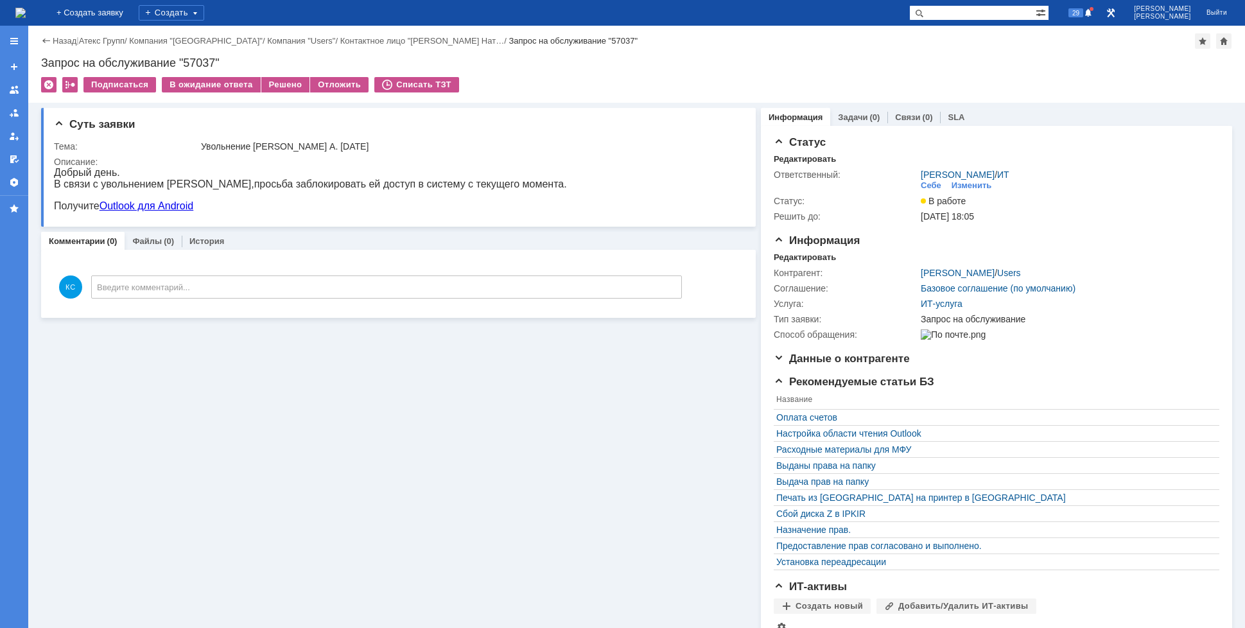
click at [26, 15] on img at bounding box center [20, 13] width 10 height 10
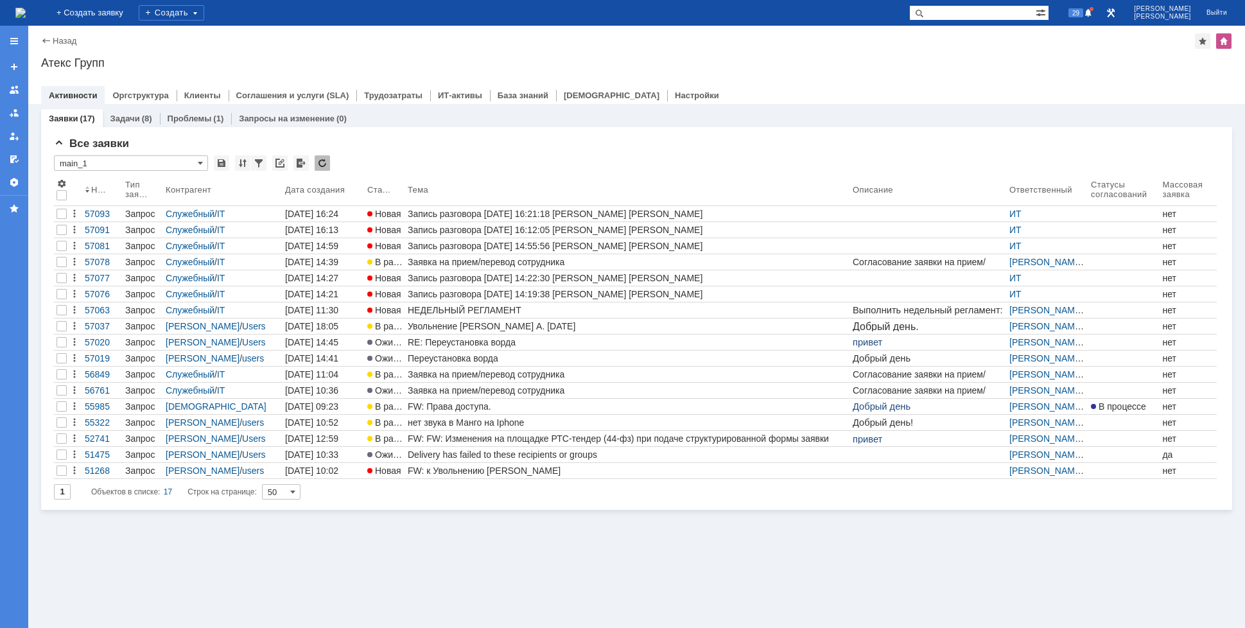
click at [26, 11] on img at bounding box center [20, 13] width 10 height 10
click at [26, 12] on img at bounding box center [20, 13] width 10 height 10
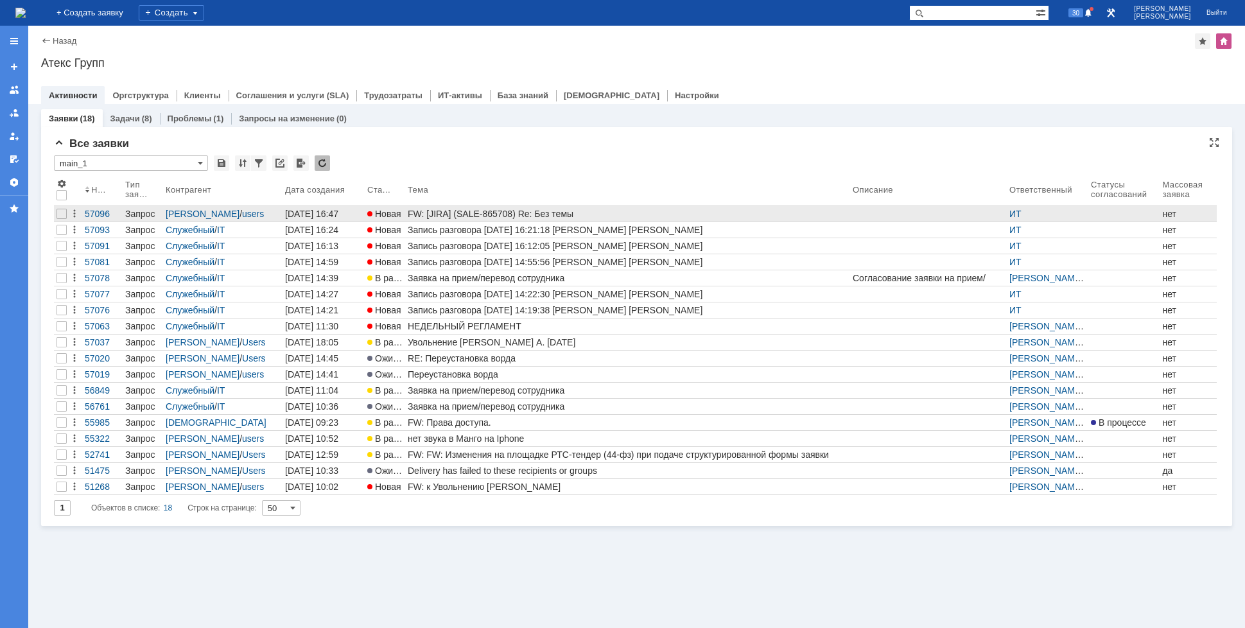
click at [526, 214] on div "FW: [JIRA] (SALE-865708) Re: Без темы" at bounding box center [628, 214] width 440 height 10
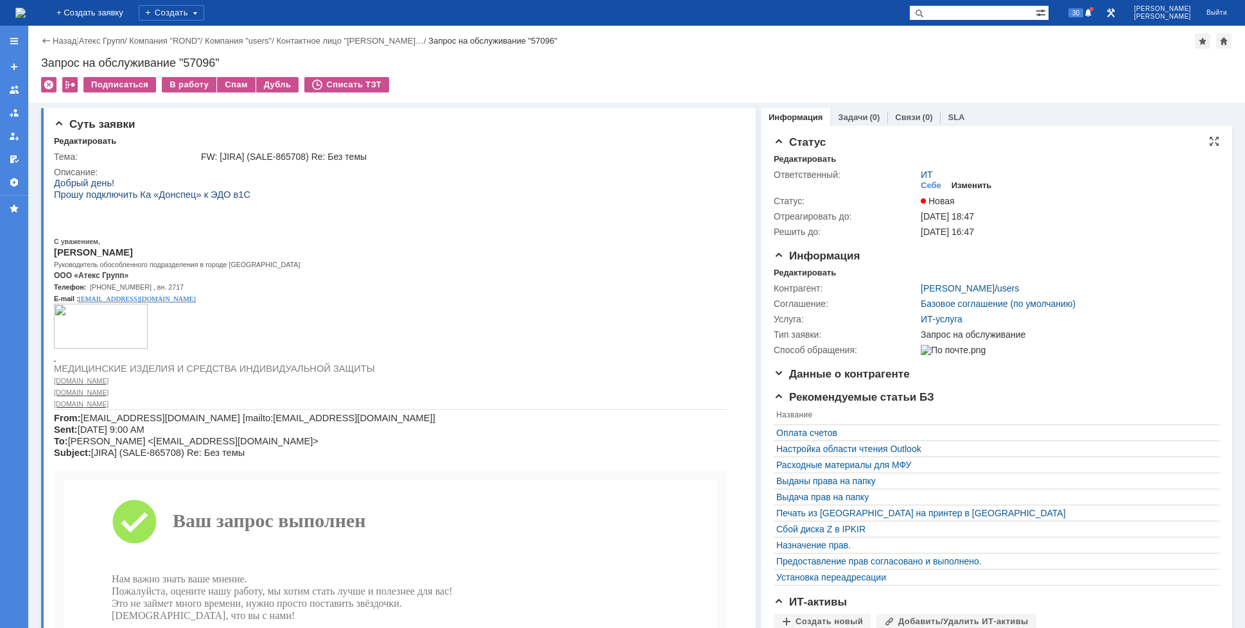
click at [958, 187] on div "Изменить" at bounding box center [971, 185] width 40 height 10
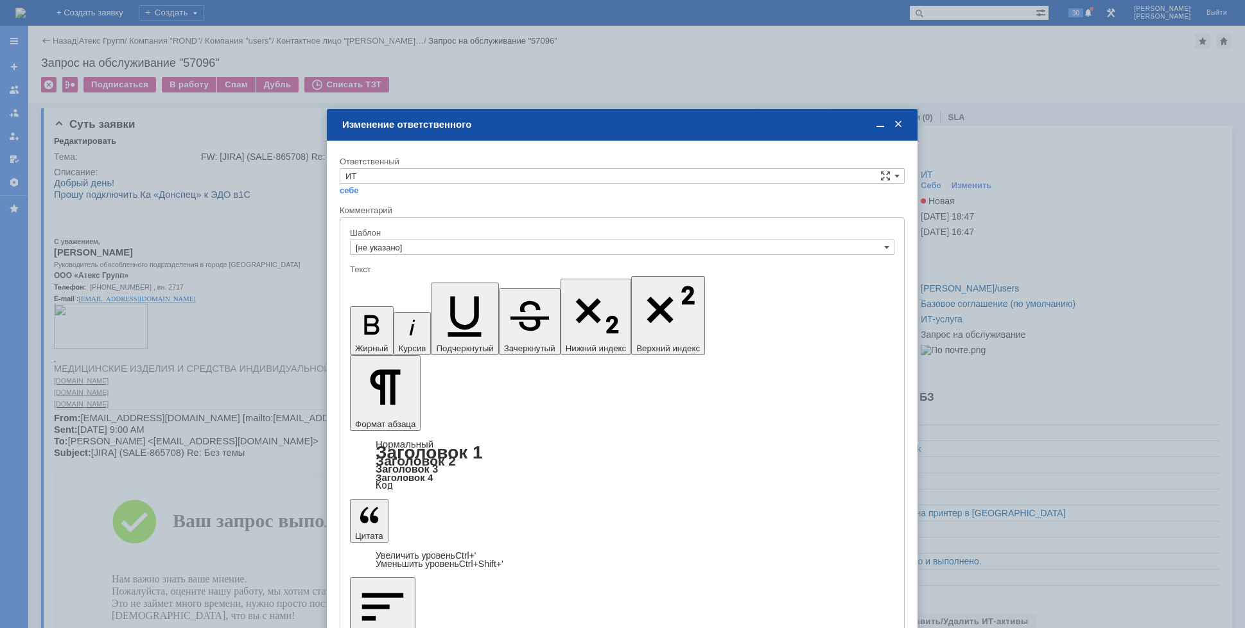
click at [526, 185] on div "себе своей команде" at bounding box center [622, 190] width 565 height 12
drag, startPoint x: 524, startPoint y: 175, endPoint x: 519, endPoint y: 178, distance: 6.9
click at [524, 175] on input "ИТ" at bounding box center [622, 175] width 565 height 15
click at [367, 282] on span "АСУ" at bounding box center [621, 282] width 553 height 10
type input "АСУ"
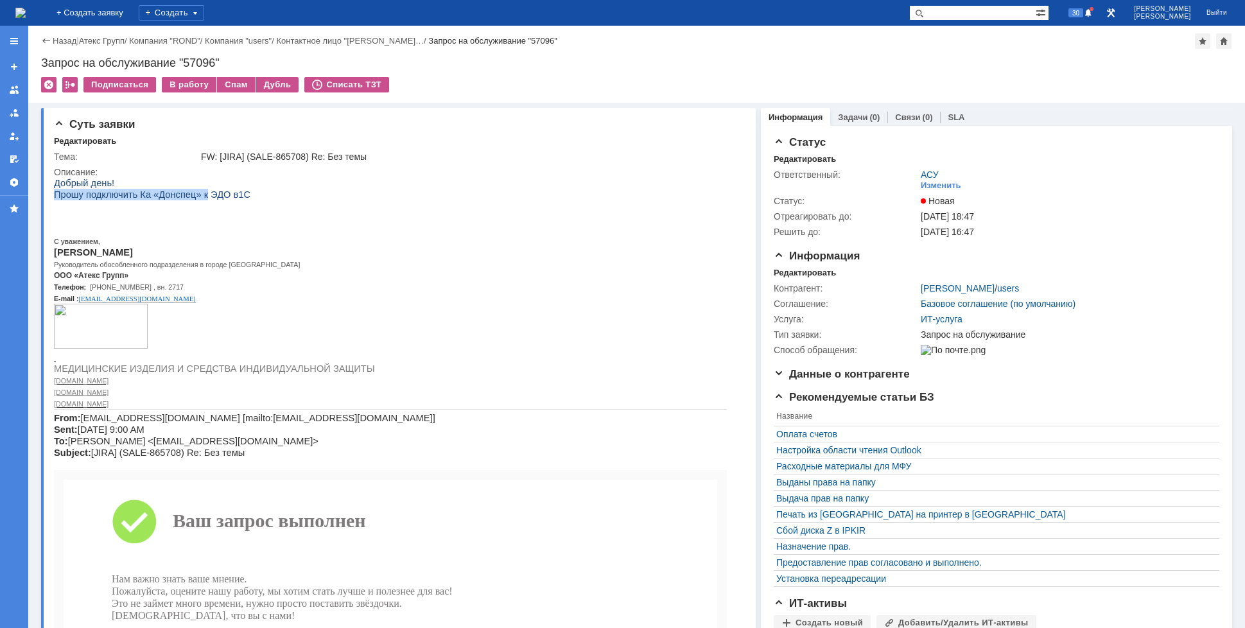
drag, startPoint x: 196, startPoint y: 194, endPoint x: 217, endPoint y: 188, distance: 21.3
click at [26, 18] on img at bounding box center [20, 13] width 10 height 10
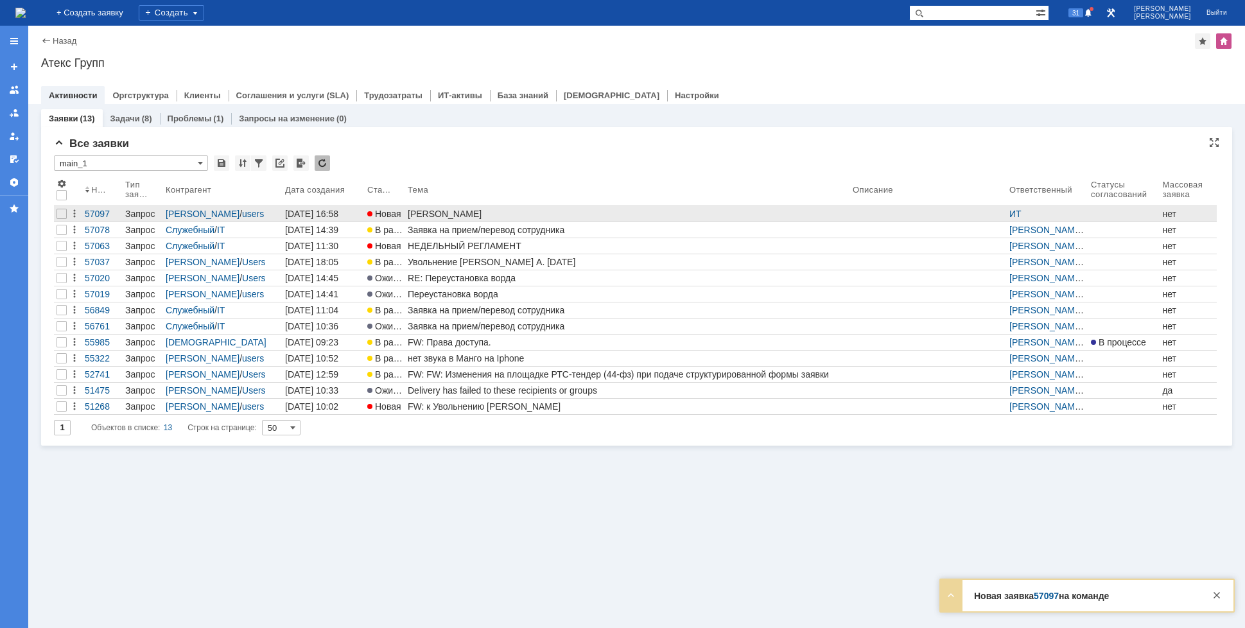
click at [442, 209] on div "[PERSON_NAME]" at bounding box center [628, 214] width 440 height 10
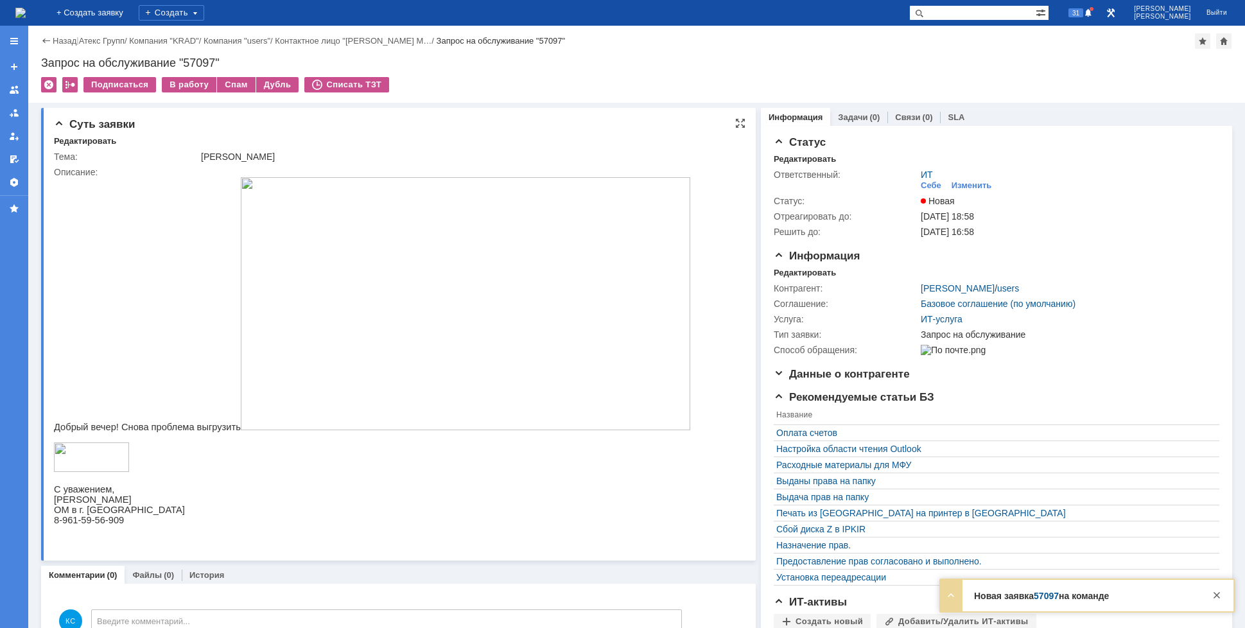
click at [279, 244] on img at bounding box center [465, 303] width 449 height 253
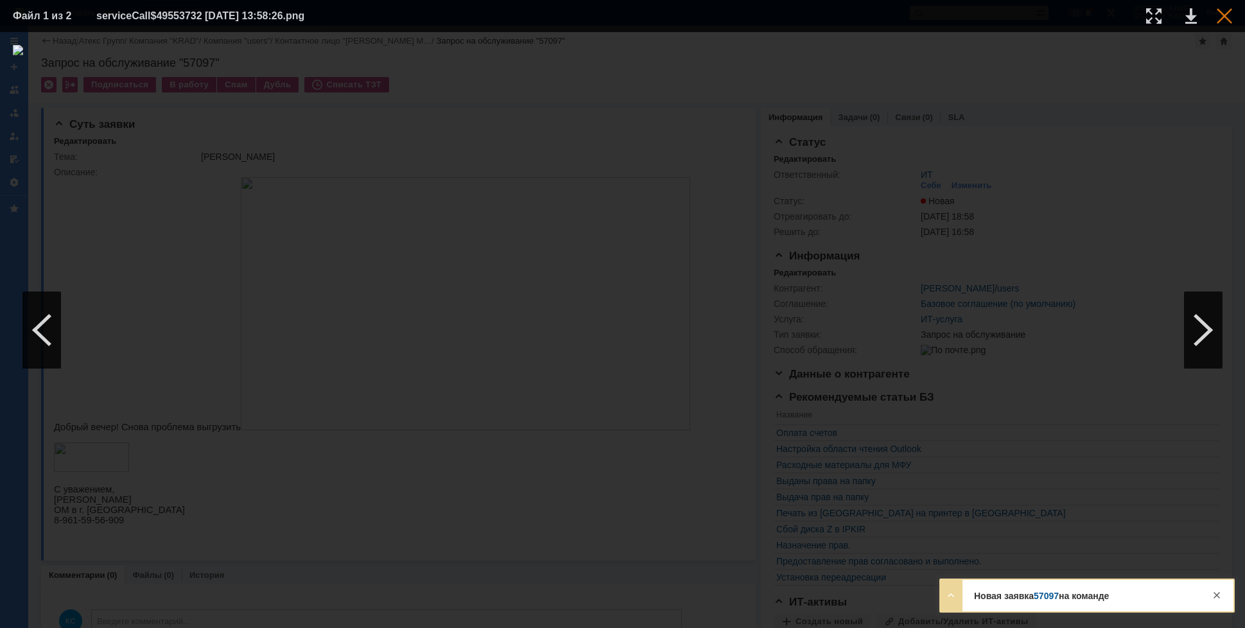
click at [1230, 22] on div at bounding box center [1223, 15] width 15 height 15
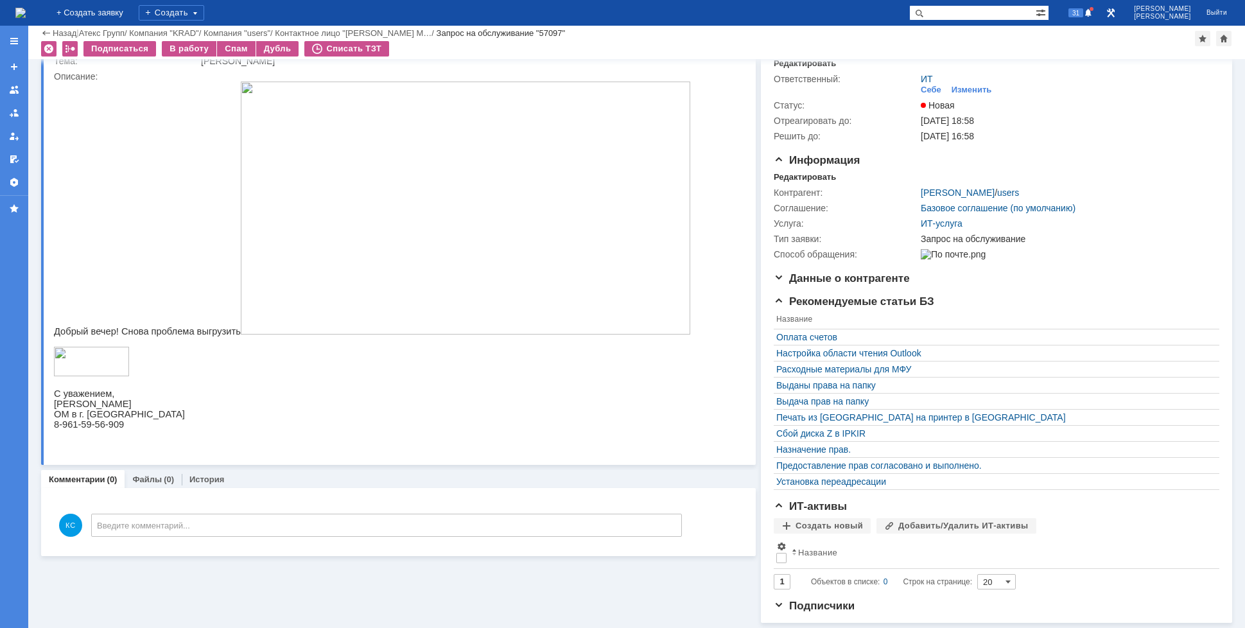
scroll to position [60, 0]
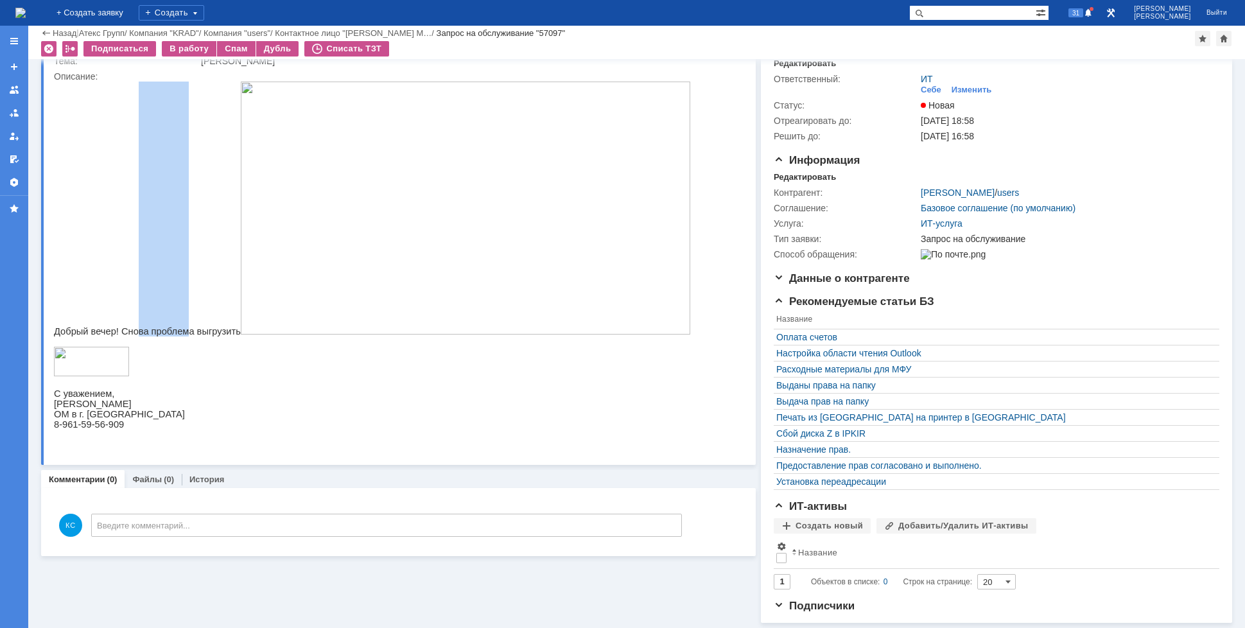
drag, startPoint x: 132, startPoint y: 330, endPoint x: 183, endPoint y: 326, distance: 51.5
click at [178, 326] on span "Добрый вечер! Снова проблема выгрузить" at bounding box center [372, 331] width 636 height 10
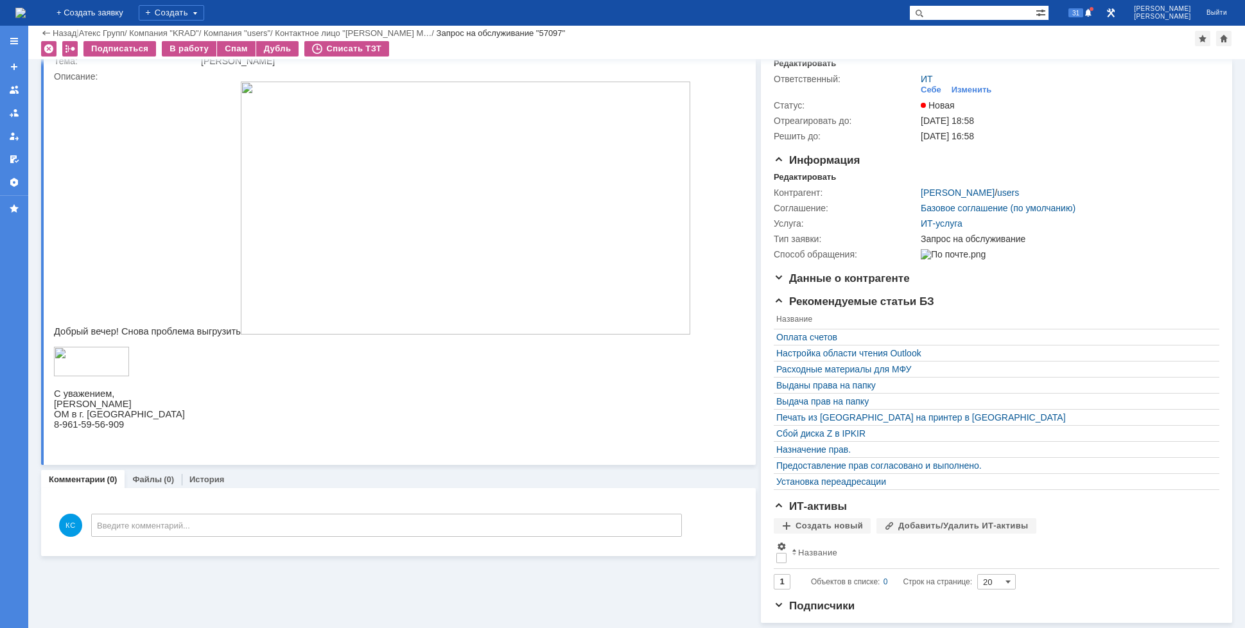
click at [200, 329] on span "Добрый вечер! Снова проблема выгрузить" at bounding box center [372, 331] width 636 height 10
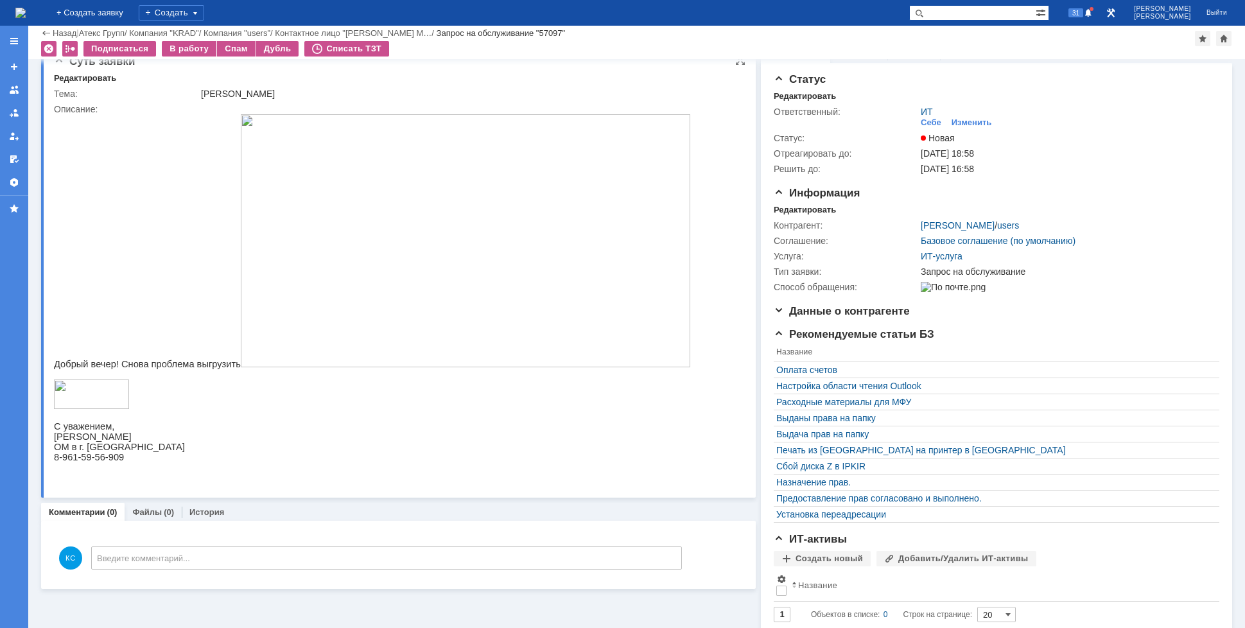
scroll to position [0, 0]
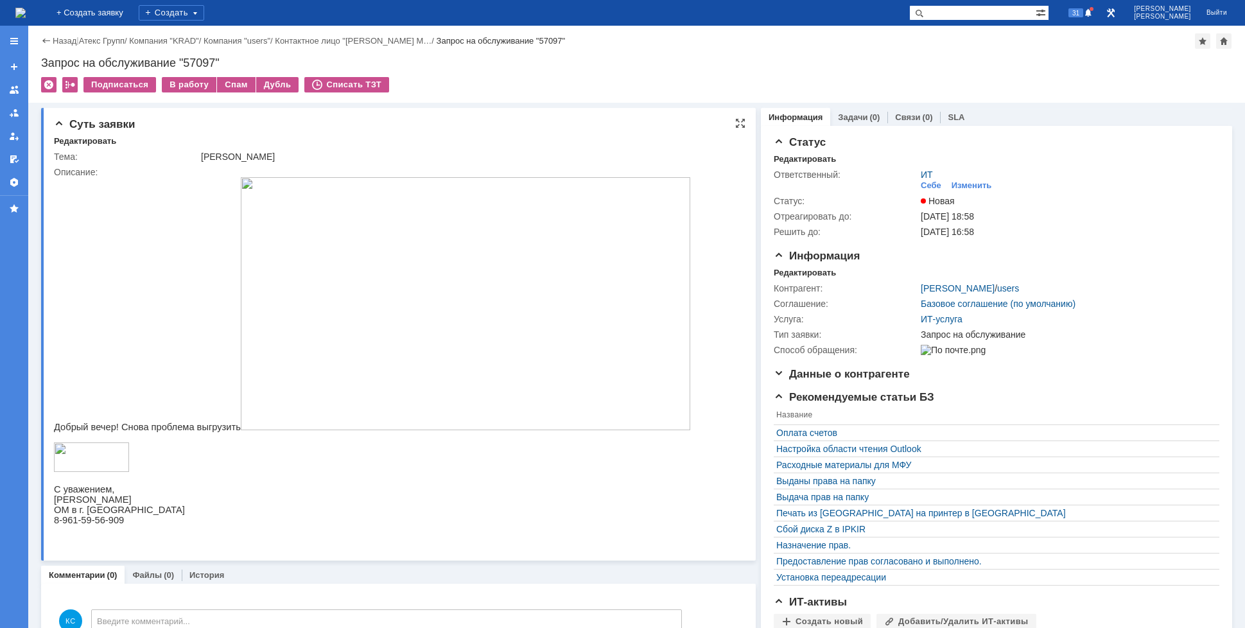
click at [280, 313] on img at bounding box center [465, 303] width 449 height 253
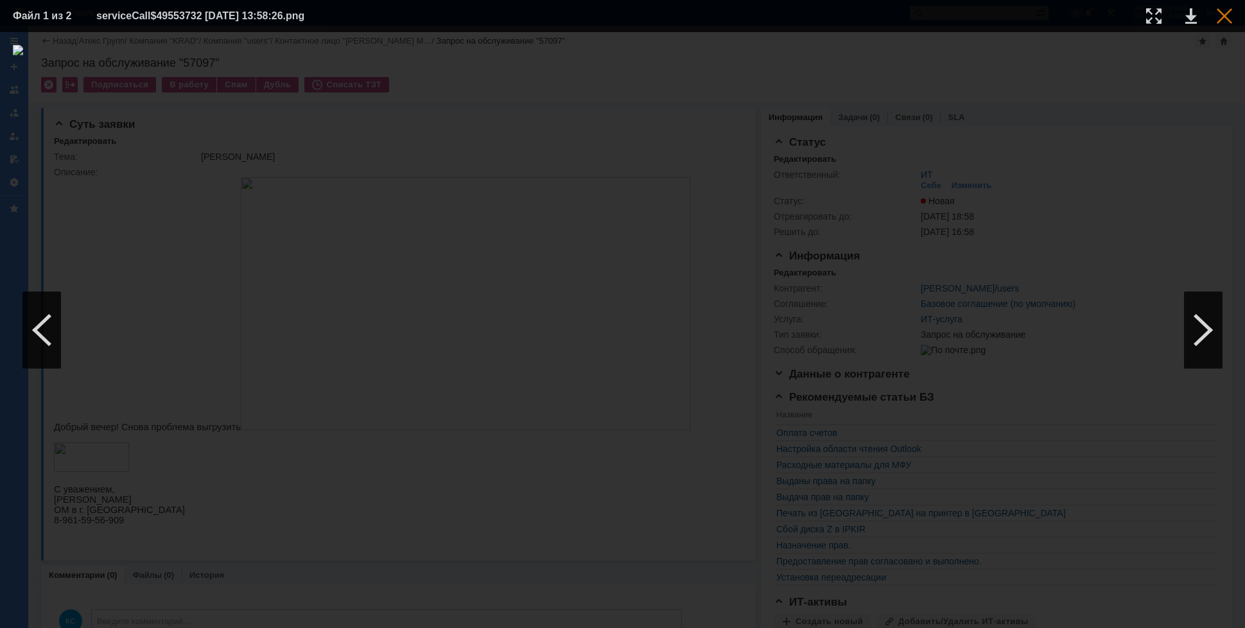
click at [1225, 16] on div at bounding box center [1223, 15] width 15 height 15
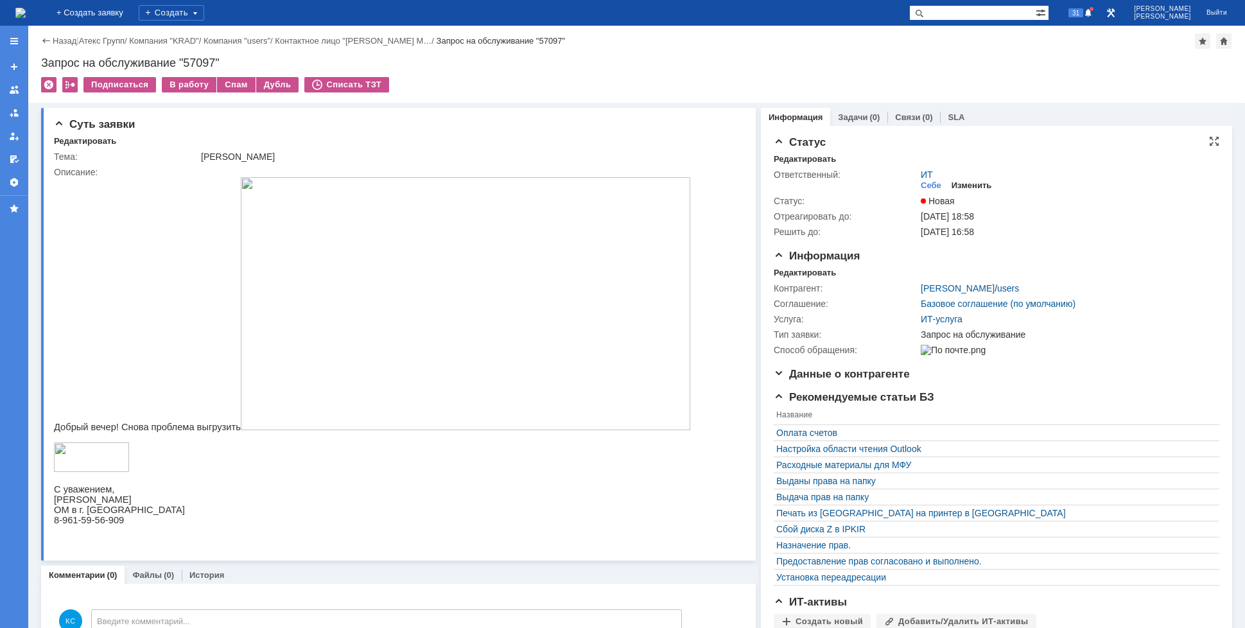
click at [956, 184] on div "Изменить" at bounding box center [971, 185] width 40 height 10
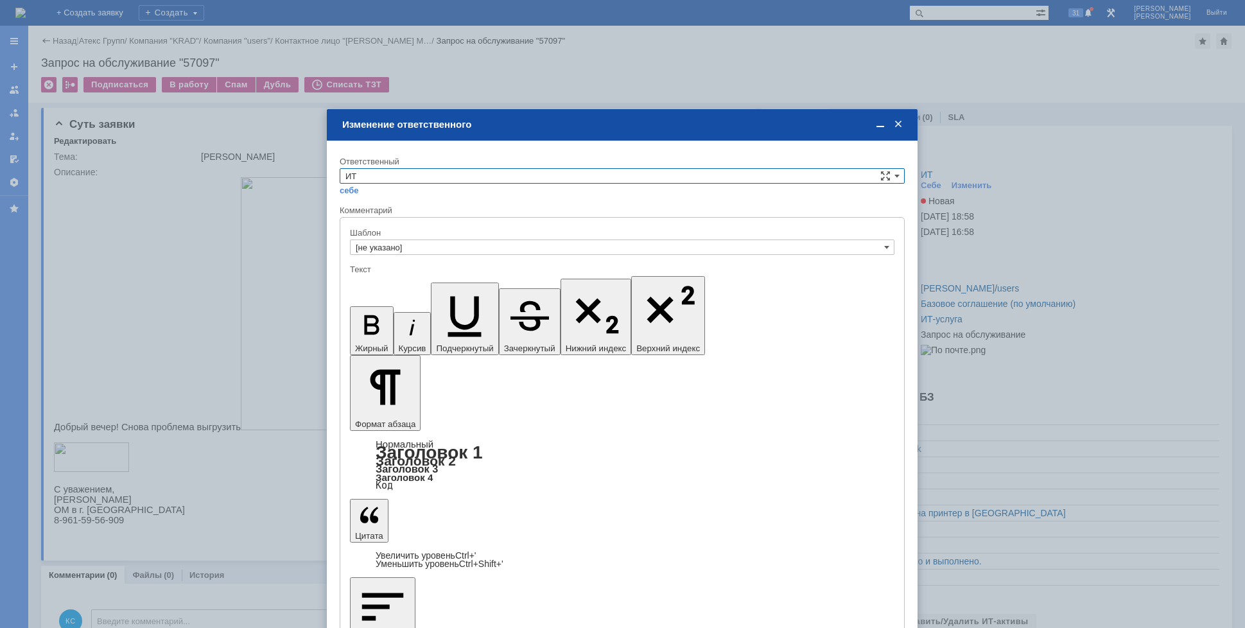
click at [416, 173] on input "ИТ" at bounding box center [622, 175] width 565 height 15
click at [407, 281] on span "АСУ" at bounding box center [621, 282] width 553 height 10
type input "АСУ"
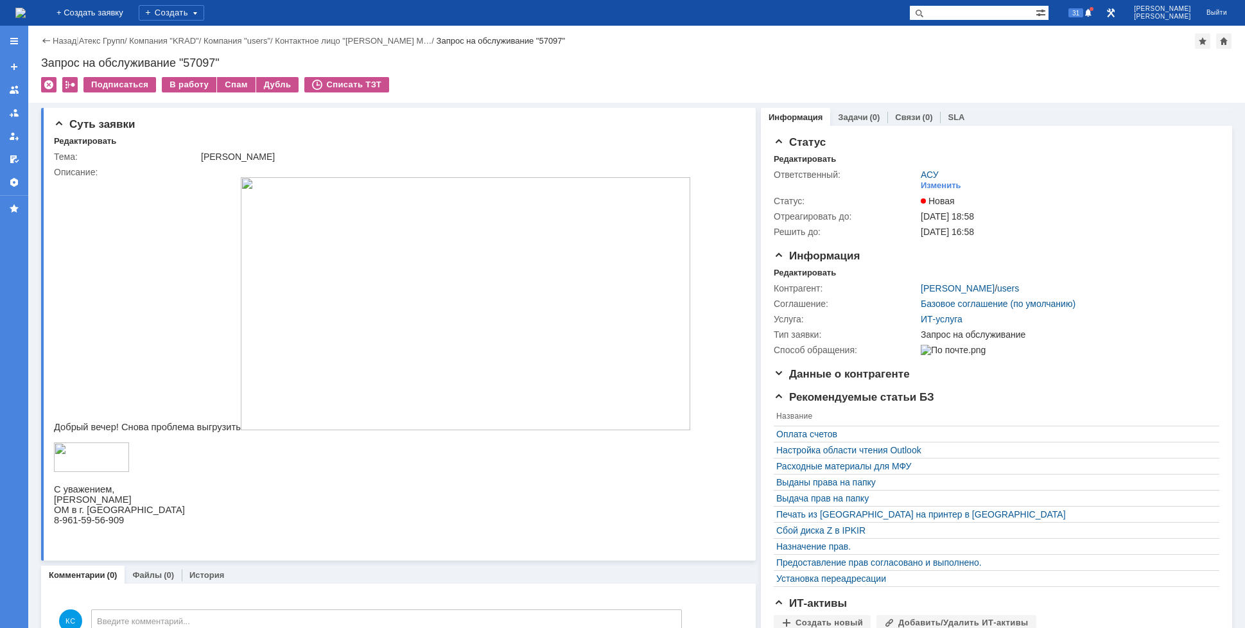
drag, startPoint x: 80, startPoint y: 9, endPoint x: 92, endPoint y: 2, distance: 14.1
click at [26, 8] on img at bounding box center [20, 13] width 10 height 10
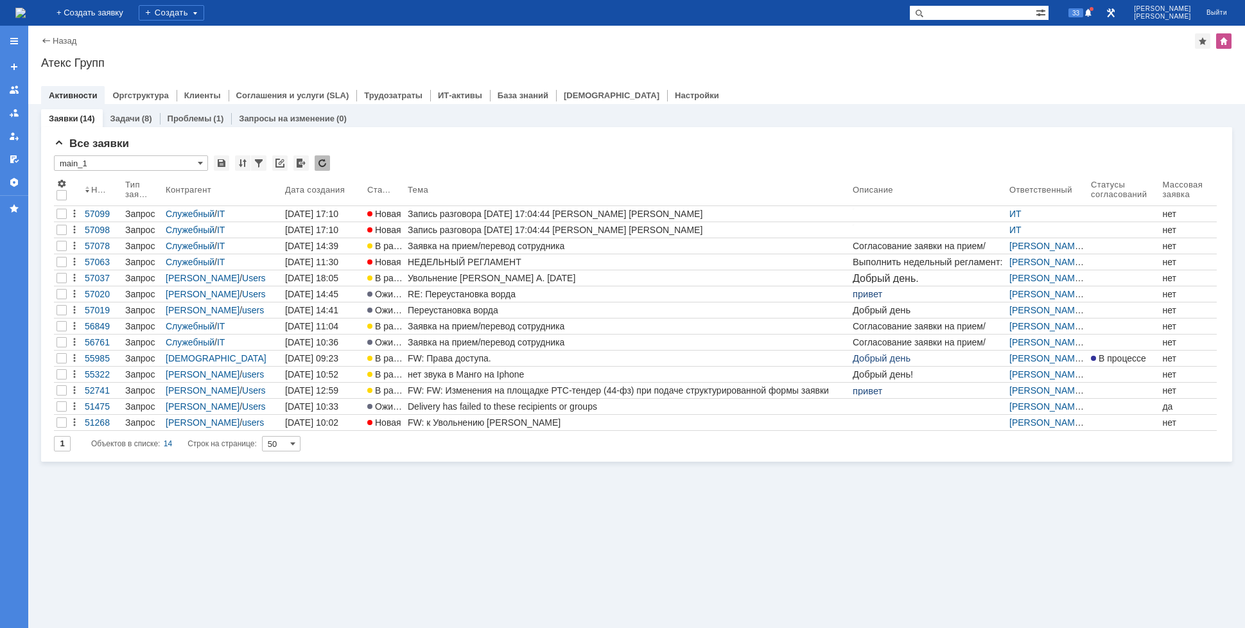
click at [462, 467] on div "Заявки (14) Задачи (8) Проблемы (1) Запросы на изменение (0) Все заявки * main_…" at bounding box center [636, 366] width 1216 height 524
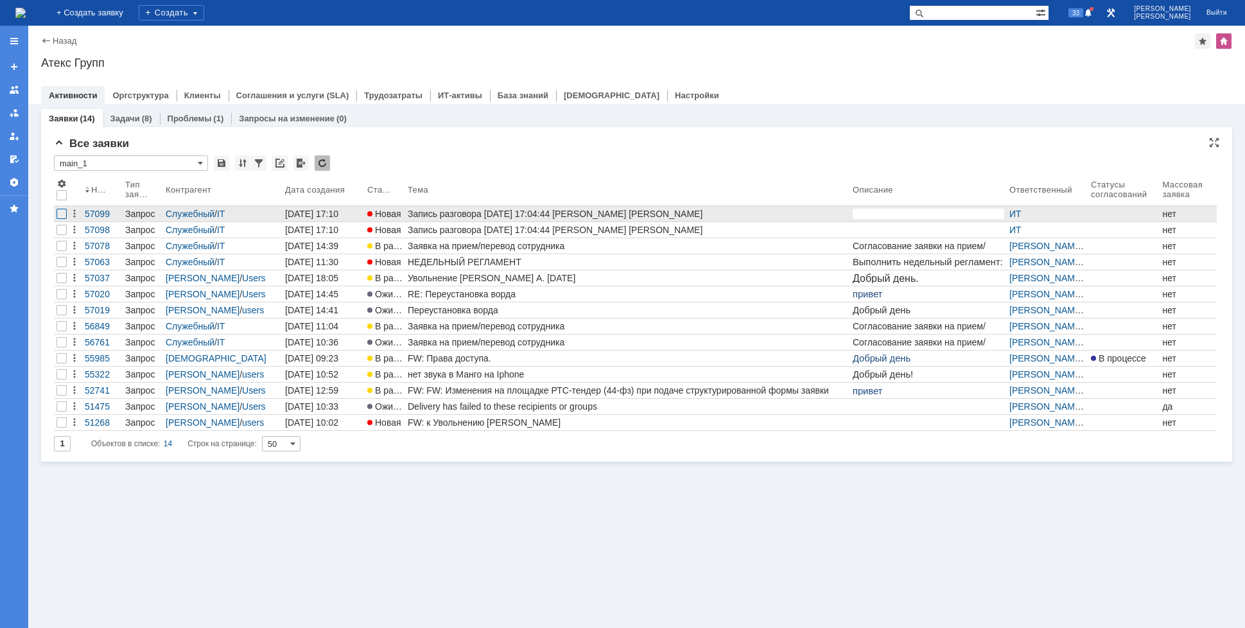
click at [62, 218] on div at bounding box center [61, 214] width 10 height 10
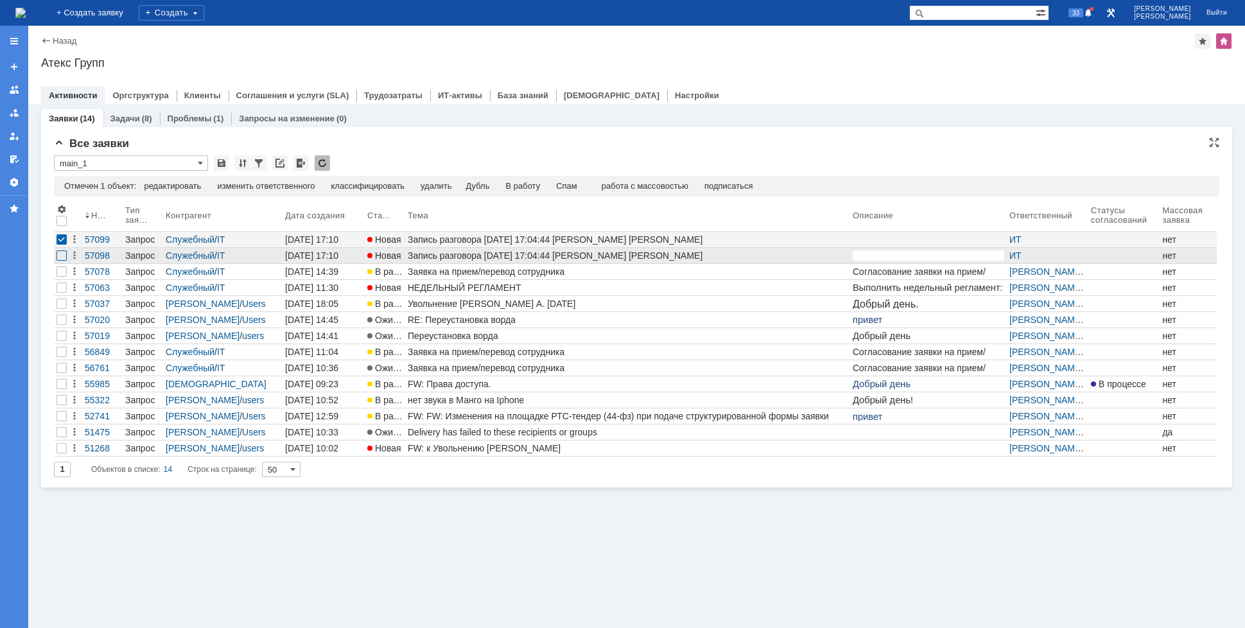
click at [60, 256] on div at bounding box center [61, 255] width 10 height 10
click at [551, 186] on div "Спам" at bounding box center [540, 186] width 21 height 10
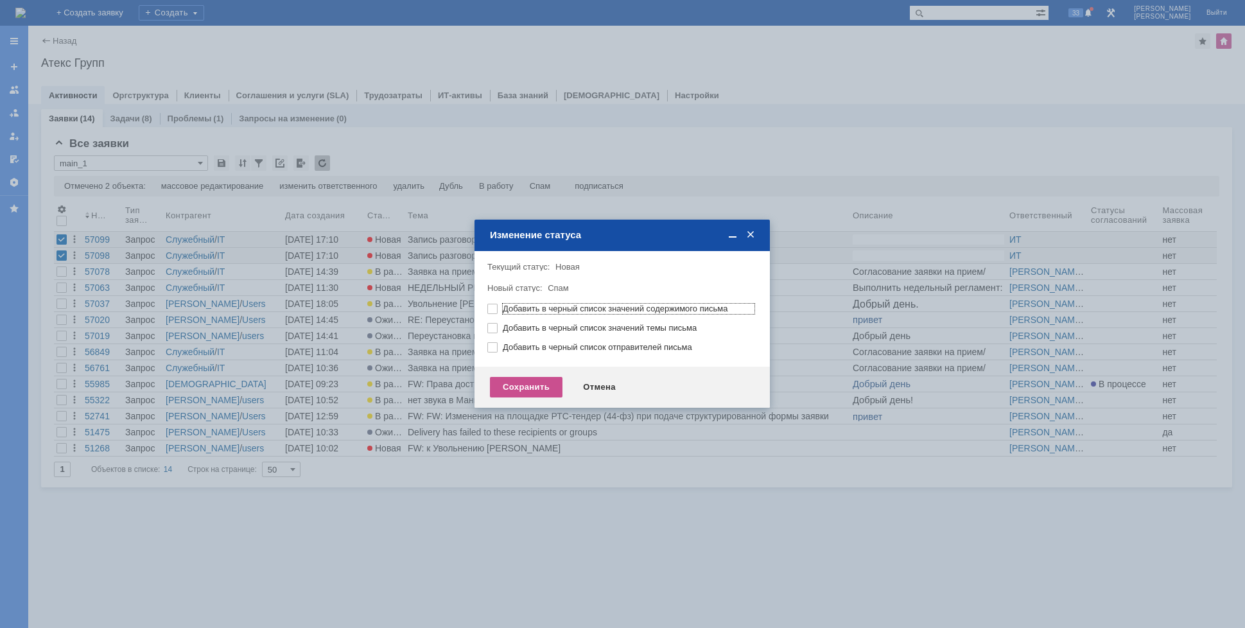
click at [516, 375] on div "Сохранить Отмена" at bounding box center [621, 387] width 295 height 41
click at [519, 387] on div "Сохранить" at bounding box center [526, 387] width 73 height 21
